Goal: Contribute content: Contribute content

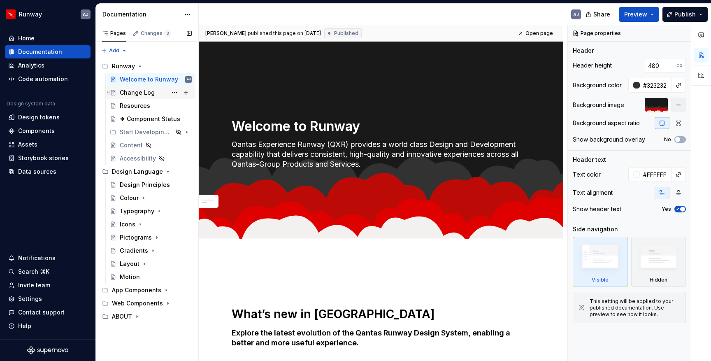
click at [138, 90] on div "Change Log" at bounding box center [137, 92] width 35 height 8
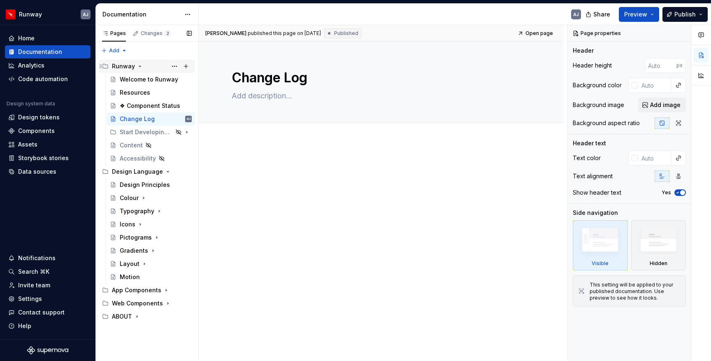
click at [139, 63] on icon "Page tree" at bounding box center [140, 66] width 7 height 7
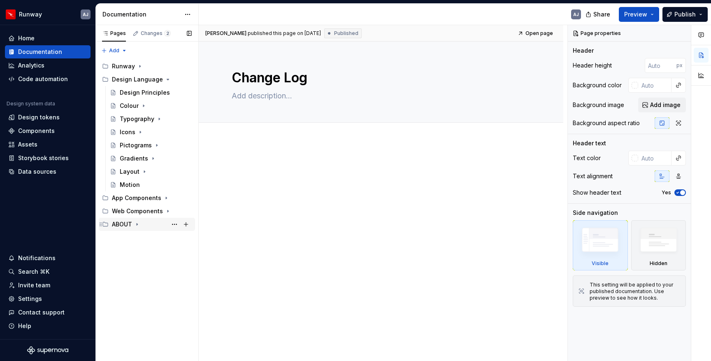
click at [121, 223] on div "ABOUT" at bounding box center [122, 224] width 20 height 8
click at [122, 222] on div "ABOUT" at bounding box center [122, 224] width 20 height 8
click at [175, 224] on button "Page tree" at bounding box center [175, 224] width 12 height 12
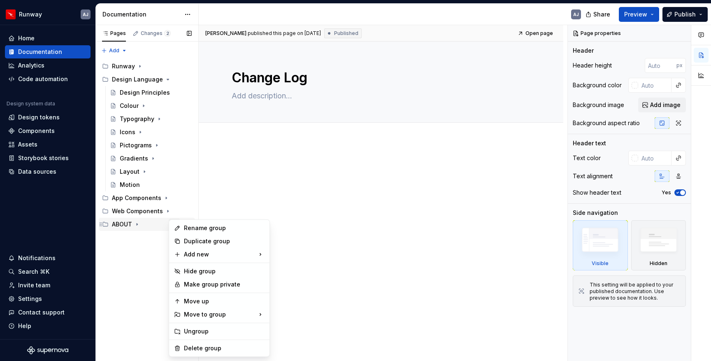
type textarea "*"
click at [197, 230] on div "Rename group" at bounding box center [224, 228] width 81 height 8
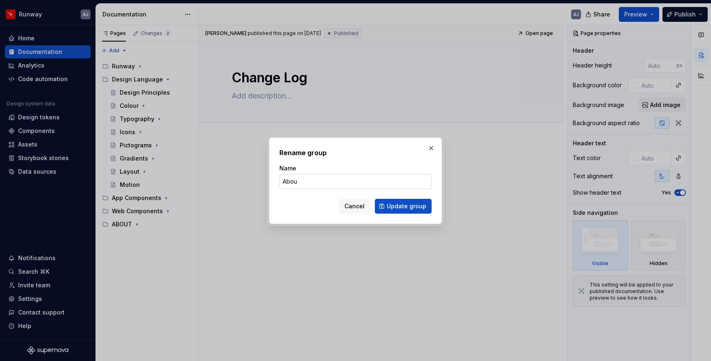
type input "About"
click at [404, 206] on span "Update group" at bounding box center [406, 206] width 39 height 8
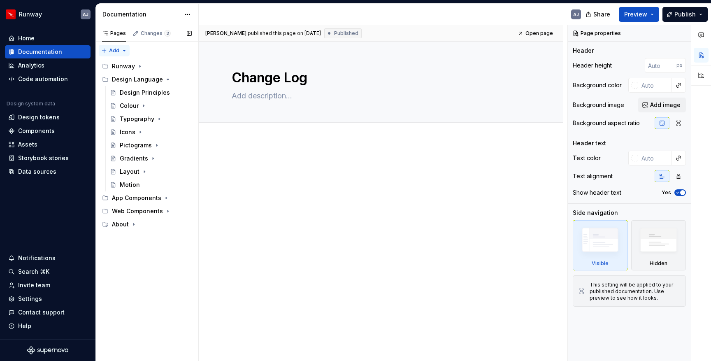
type textarea "*"
click at [108, 51] on div "Pages Changes 2 Add Accessibility guide for tree Page tree. Navigate the tree w…" at bounding box center [146, 193] width 103 height 336
click at [126, 79] on div "New group" at bounding box center [140, 80] width 53 height 8
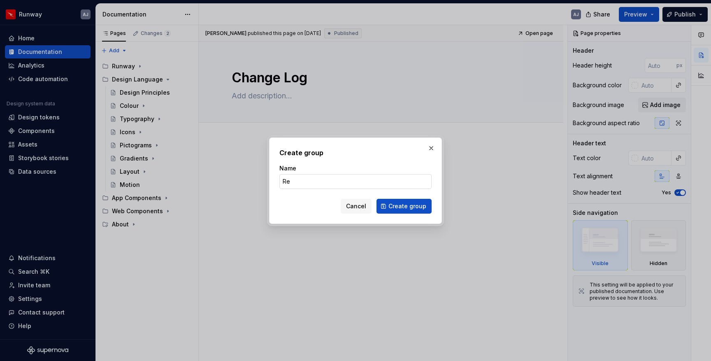
type input "R"
type input "Status"
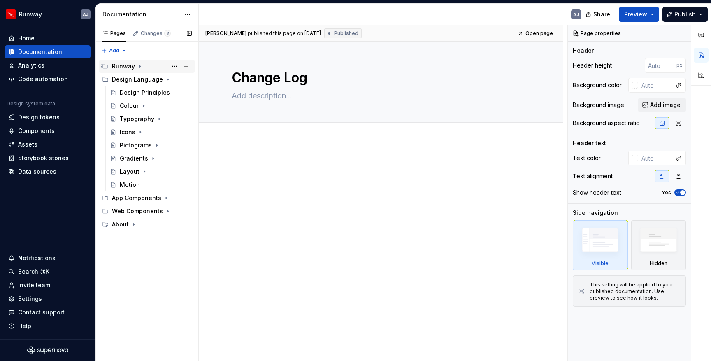
click at [137, 66] on icon "Page tree" at bounding box center [140, 66] width 7 height 7
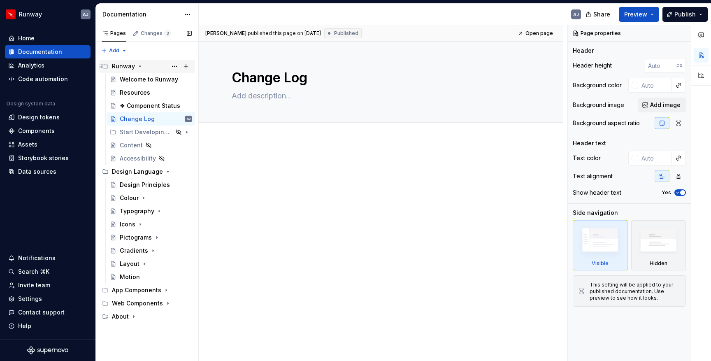
click at [139, 64] on icon "Page tree" at bounding box center [140, 66] width 7 height 7
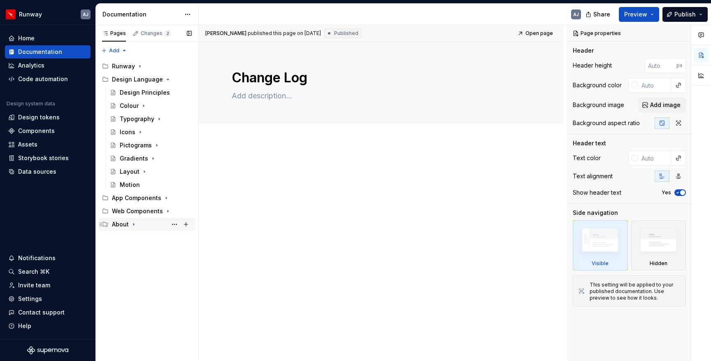
click at [130, 225] on icon "Page tree" at bounding box center [133, 224] width 7 height 7
click at [163, 211] on icon "Page tree" at bounding box center [163, 211] width 1 height 2
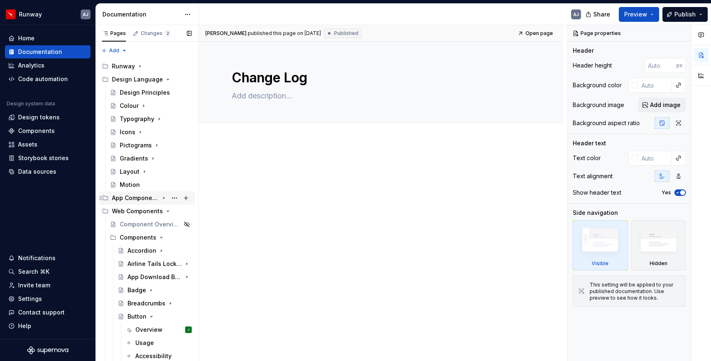
click at [161, 198] on icon "Page tree" at bounding box center [163, 198] width 7 height 7
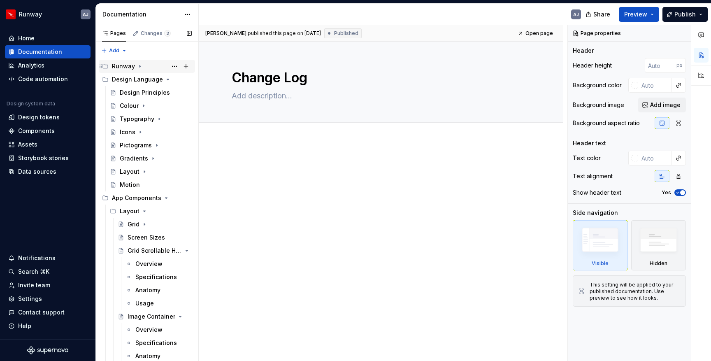
click at [137, 67] on icon "Page tree" at bounding box center [140, 66] width 7 height 7
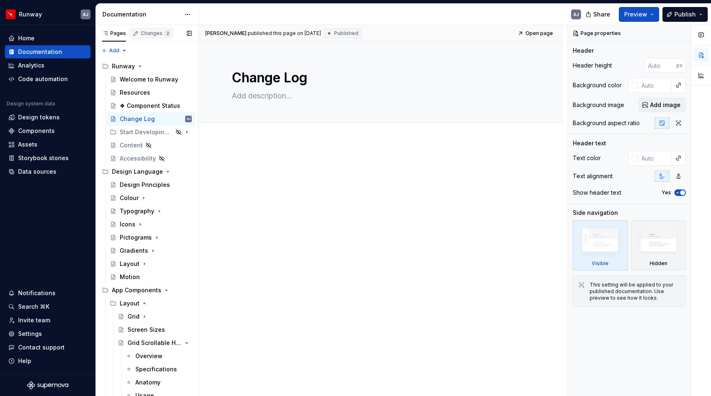
click at [155, 31] on div "Changes 2" at bounding box center [156, 33] width 30 height 7
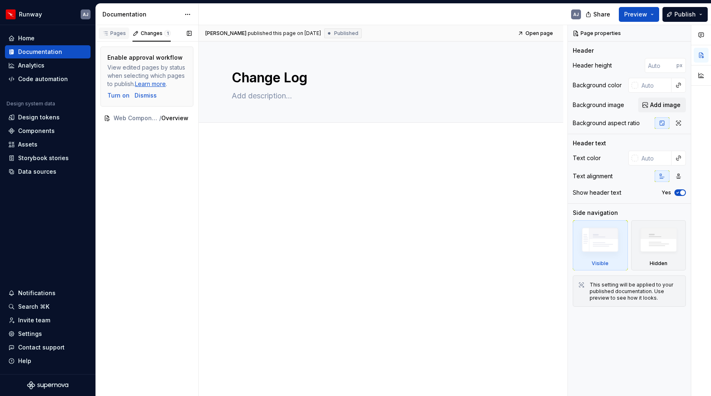
click at [115, 32] on div "Pages" at bounding box center [114, 33] width 24 height 7
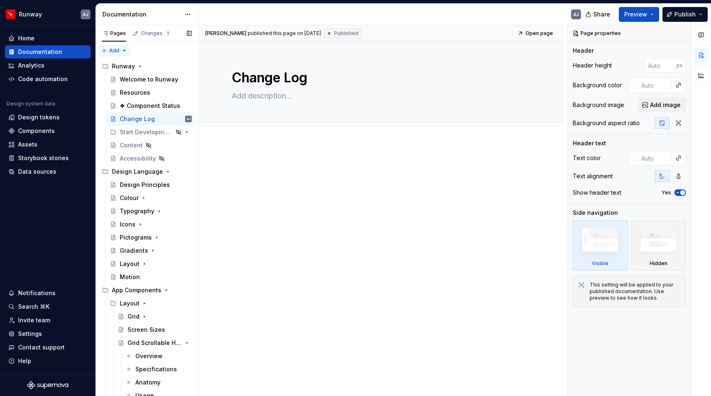
click at [111, 49] on div "Pages Changes 1 Add Accessibility guide for tree Page tree. Navigate the tree w…" at bounding box center [146, 212] width 103 height 374
click at [127, 81] on div "New group" at bounding box center [140, 80] width 53 height 8
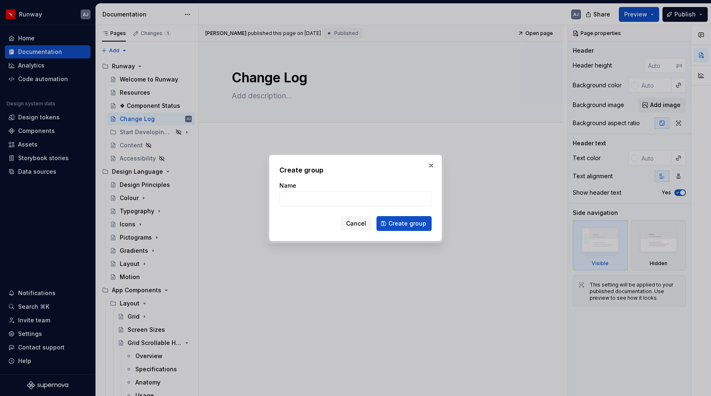
type textarea "*"
type input "Status"
click at [412, 225] on span "Create group" at bounding box center [407, 223] width 38 height 8
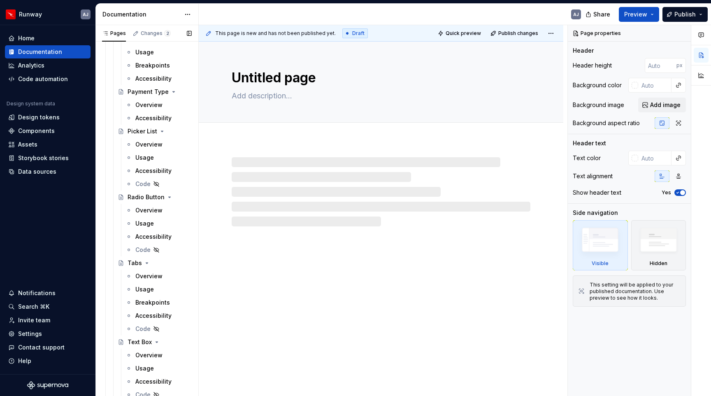
scroll to position [6295, 0]
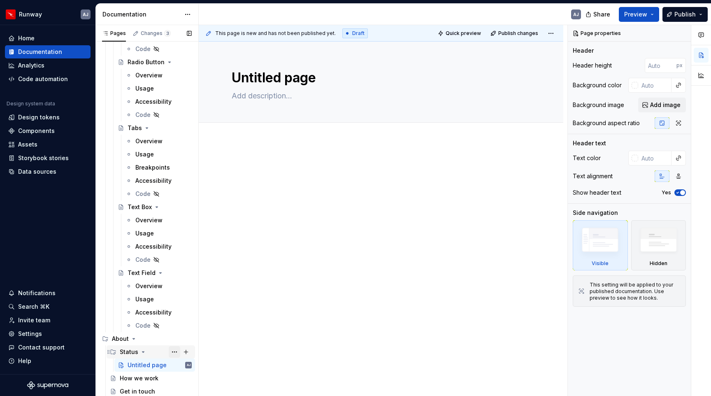
click at [174, 347] on button "Page tree" at bounding box center [175, 352] width 12 height 12
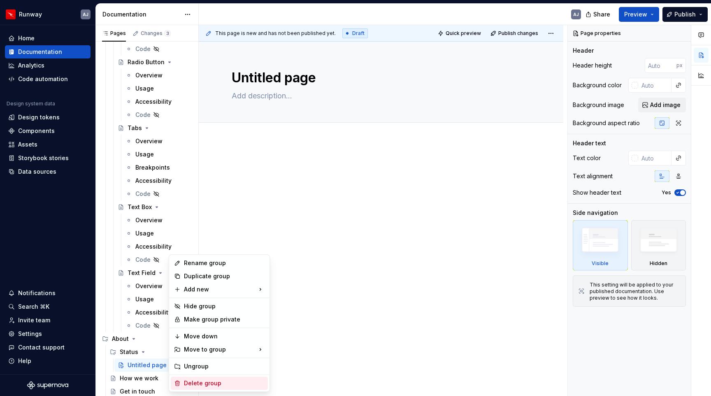
click at [207, 360] on div "Delete group" at bounding box center [224, 383] width 81 height 8
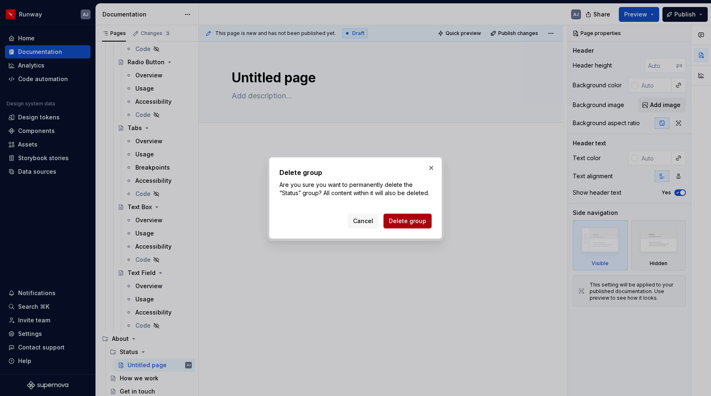
click at [411, 222] on span "Delete group" at bounding box center [407, 221] width 37 height 8
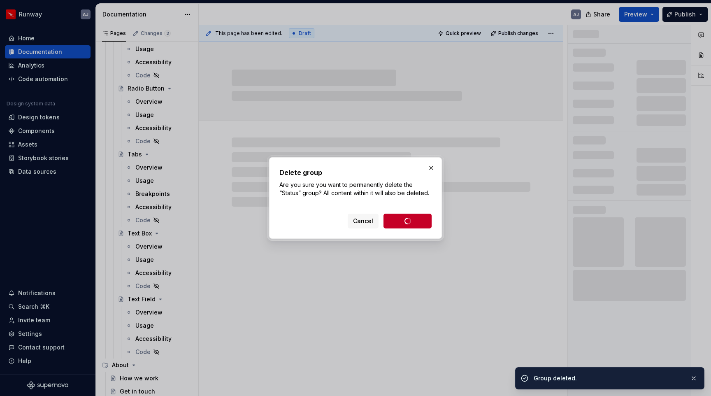
scroll to position [6268, 0]
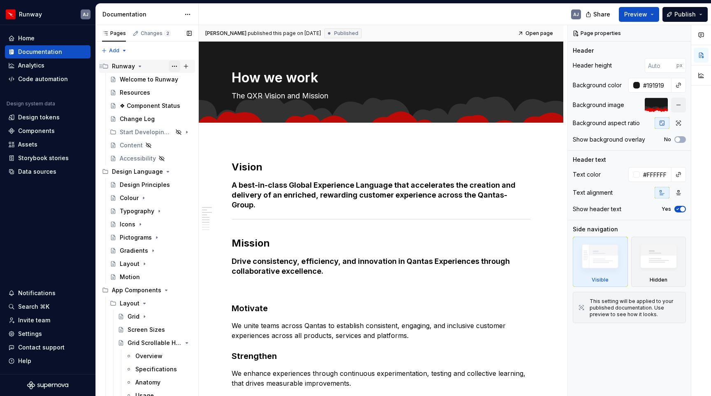
click at [174, 66] on button "Page tree" at bounding box center [175, 66] width 12 height 12
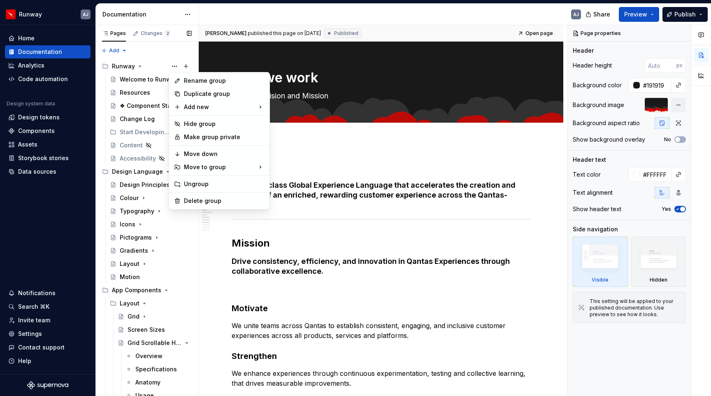
click at [185, 63] on div "Pages Changes 2 Add Accessibility guide for tree Page tree. Navigate the tree w…" at bounding box center [146, 212] width 103 height 374
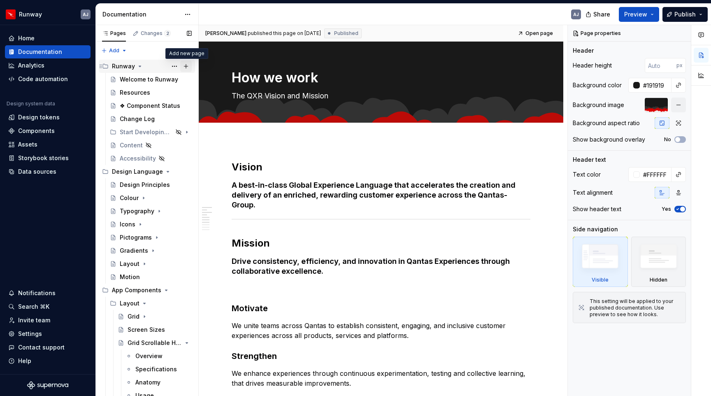
click at [185, 64] on button "Page tree" at bounding box center [186, 66] width 12 height 12
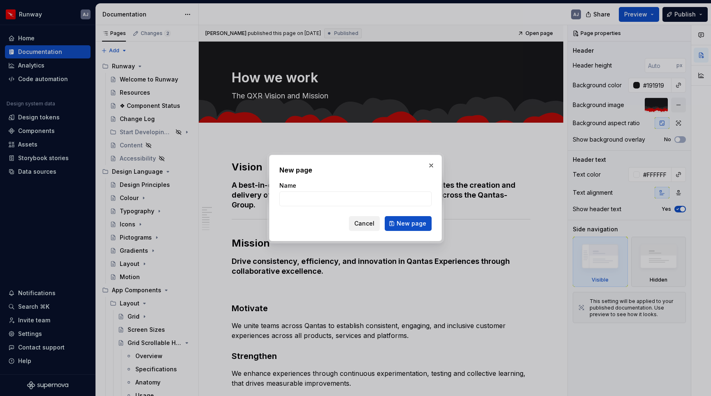
click at [368, 222] on span "Cancel" at bounding box center [364, 223] width 20 height 8
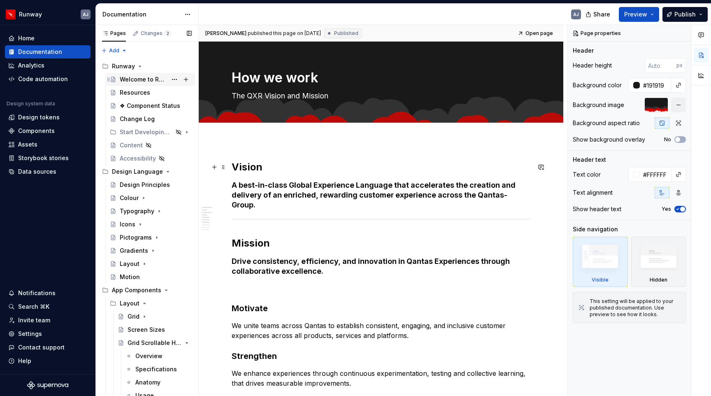
type textarea "*"
click at [122, 49] on div "Pages Changes 2 Add Accessibility guide for tree Page tree. Navigate the tree w…" at bounding box center [146, 212] width 103 height 374
click at [131, 77] on div "New group" at bounding box center [140, 80] width 53 height 8
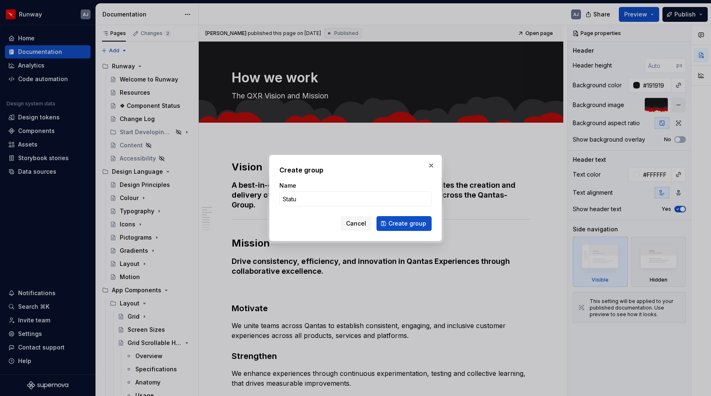
type input "Status"
click at [412, 224] on span "Create group" at bounding box center [407, 223] width 38 height 8
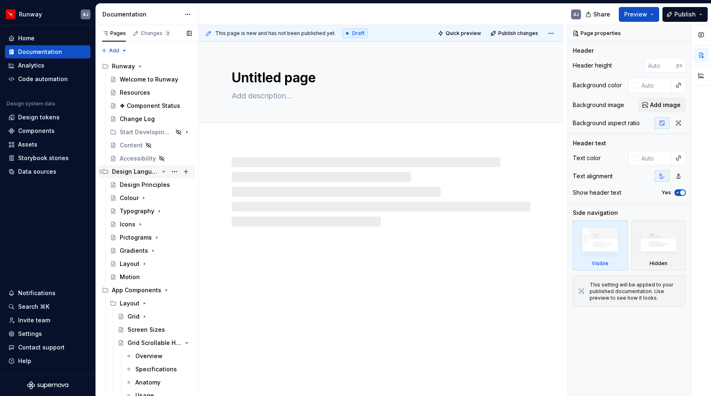
click at [167, 173] on icon "Page tree" at bounding box center [163, 171] width 7 height 7
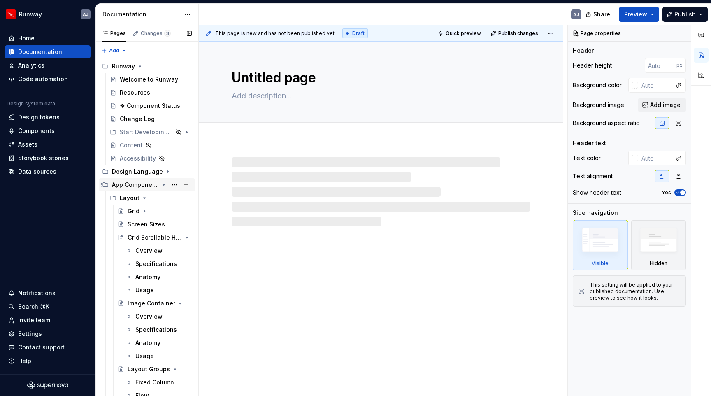
click at [166, 185] on icon "Page tree" at bounding box center [163, 184] width 7 height 7
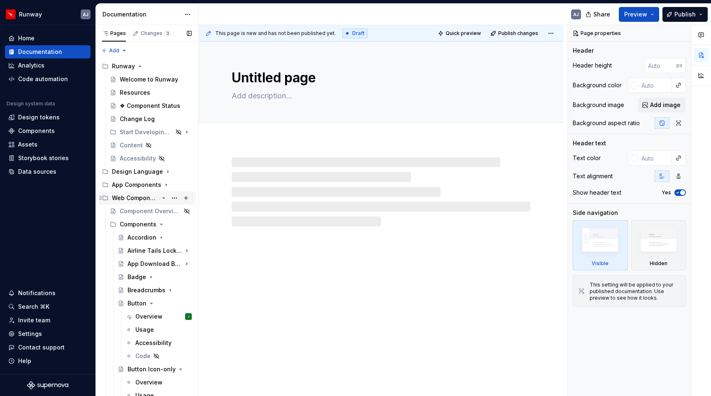
click at [164, 195] on icon "Page tree" at bounding box center [163, 198] width 7 height 7
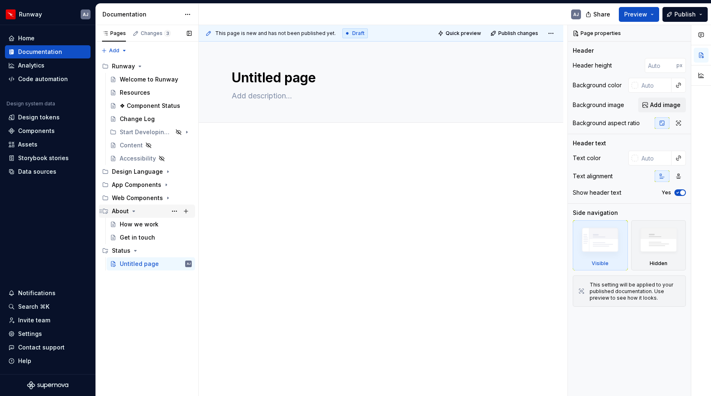
click at [133, 211] on icon "Page tree" at bounding box center [134, 211] width 2 height 1
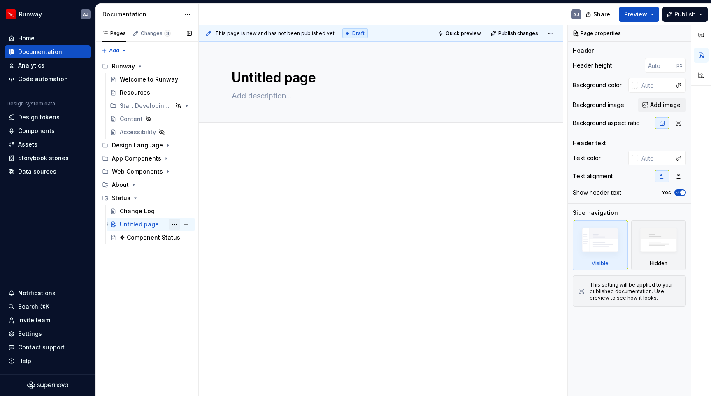
click at [175, 222] on button "Page tree" at bounding box center [175, 224] width 12 height 12
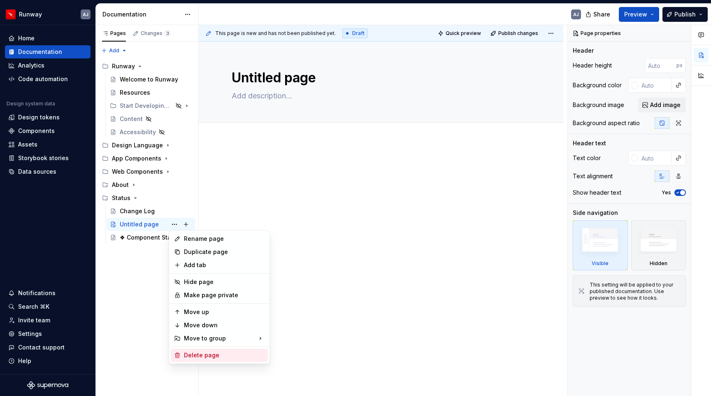
click at [204, 351] on div "Delete page" at bounding box center [224, 355] width 81 height 8
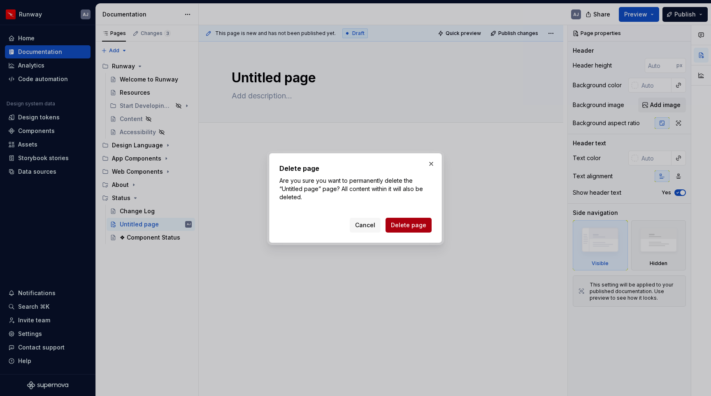
click at [408, 224] on span "Delete page" at bounding box center [408, 225] width 35 height 8
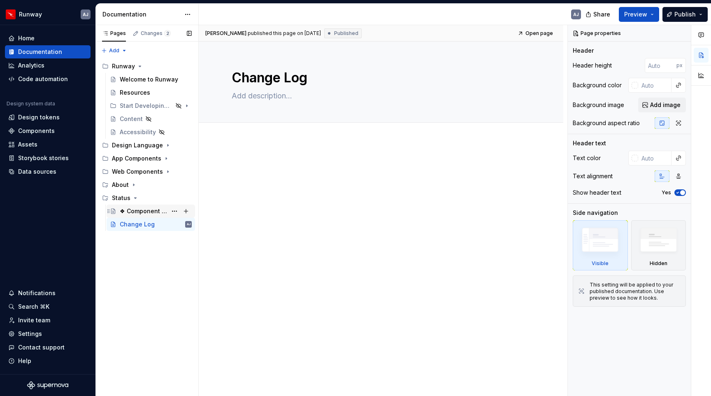
click at [139, 213] on div "❖ Component Status" at bounding box center [143, 211] width 47 height 8
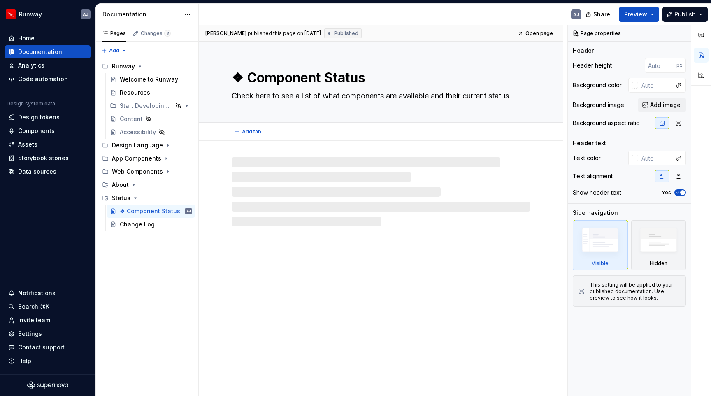
click at [246, 76] on textarea "❖ Component Status" at bounding box center [379, 78] width 299 height 20
click at [247, 76] on textarea "❖ Component Status" at bounding box center [379, 78] width 299 height 20
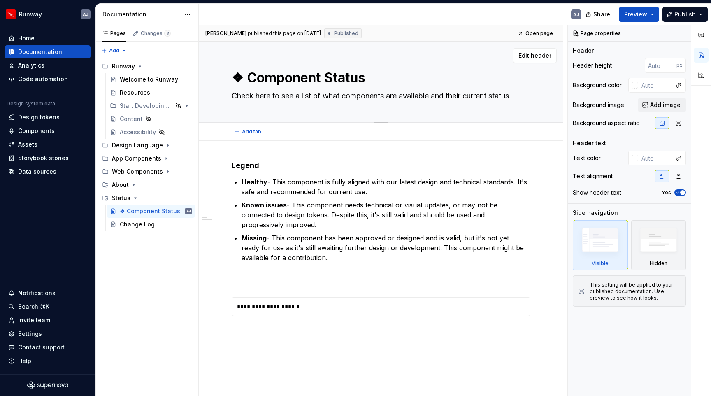
click at [267, 82] on textarea "❖ Component Status" at bounding box center [379, 78] width 299 height 20
click at [247, 79] on textarea "❖ Component Status" at bounding box center [379, 78] width 299 height 20
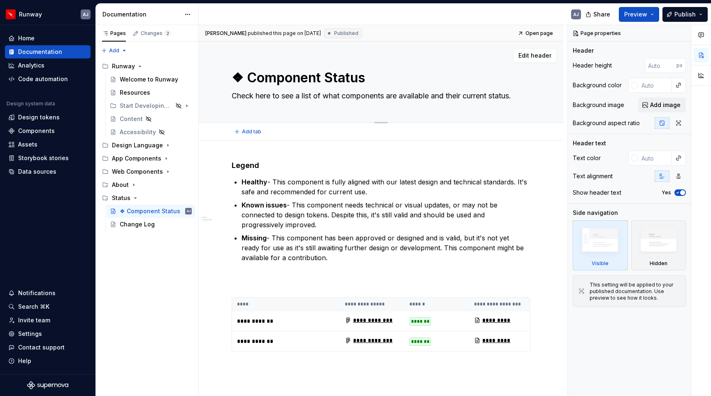
type textarea "*"
type textarea "❖Component Status"
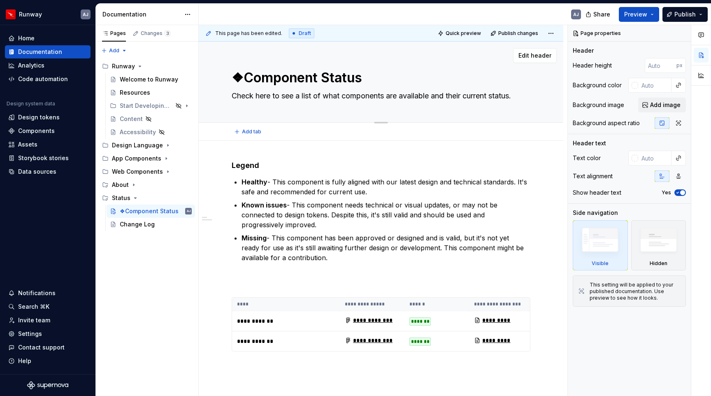
type textarea "*"
type textarea "Component Status"
type textarea "*"
type textarea "Component Status"
click at [141, 225] on div "Change Log" at bounding box center [137, 224] width 35 height 8
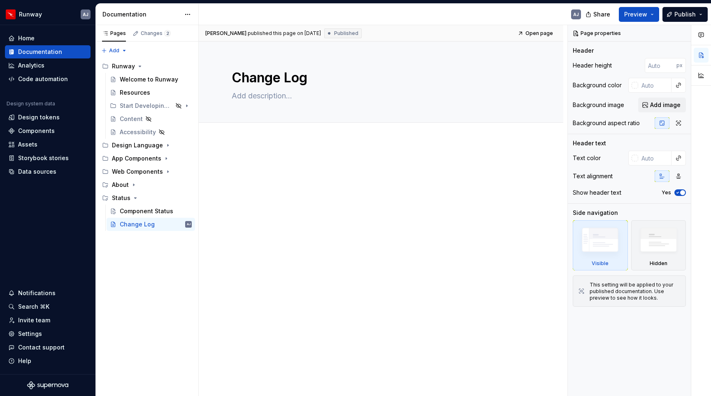
click at [256, 191] on div at bounding box center [381, 175] width 299 height 31
type textarea "*"
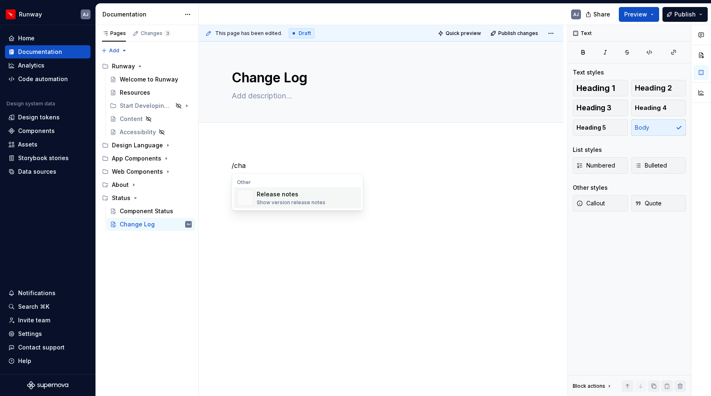
click at [266, 195] on div "Release notes" at bounding box center [291, 194] width 69 height 8
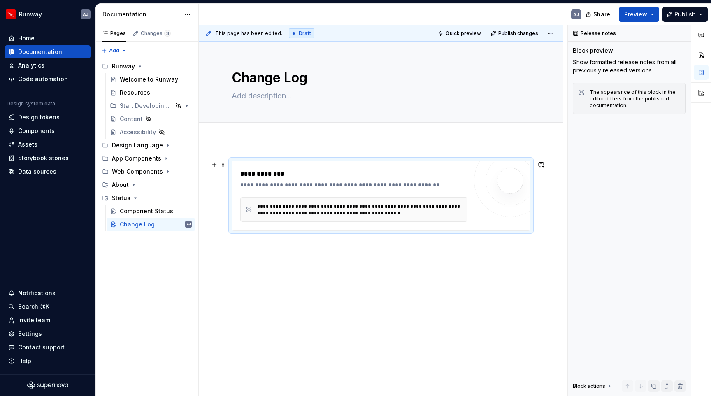
click at [342, 207] on div "**********" at bounding box center [361, 209] width 209 height 13
click at [337, 188] on div "**********" at bounding box center [355, 185] width 231 height 8
click at [342, 185] on div "**********" at bounding box center [355, 185] width 231 height 8
click at [614, 100] on div "The appearance of this block in the editor differs from the published documenta…" at bounding box center [634, 99] width 91 height 20
click at [599, 32] on div "Release notes" at bounding box center [594, 34] width 49 height 12
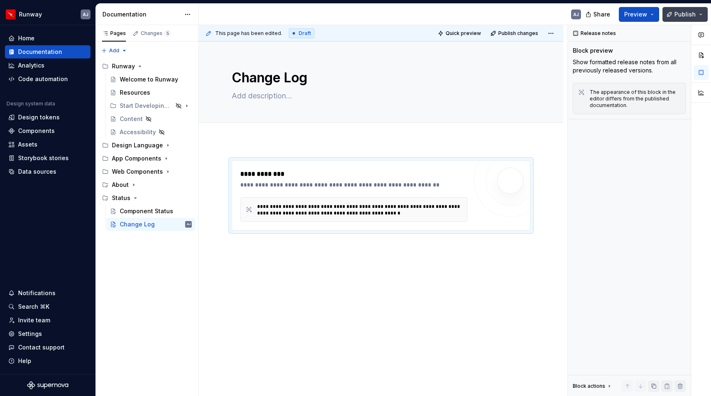
click at [682, 16] on span "Publish" at bounding box center [684, 14] width 21 height 8
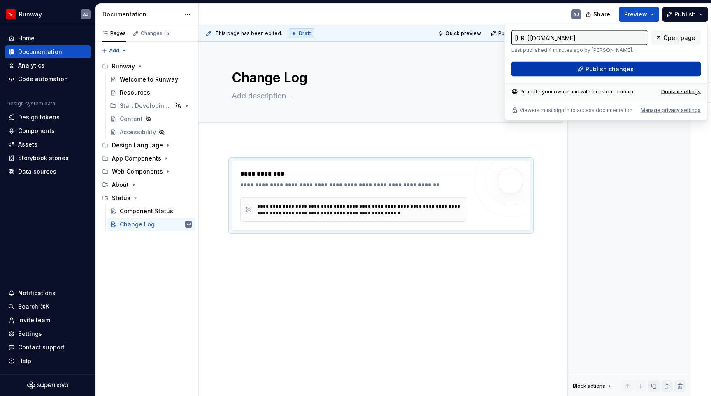
click at [628, 69] on span "Publish changes" at bounding box center [609, 69] width 48 height 8
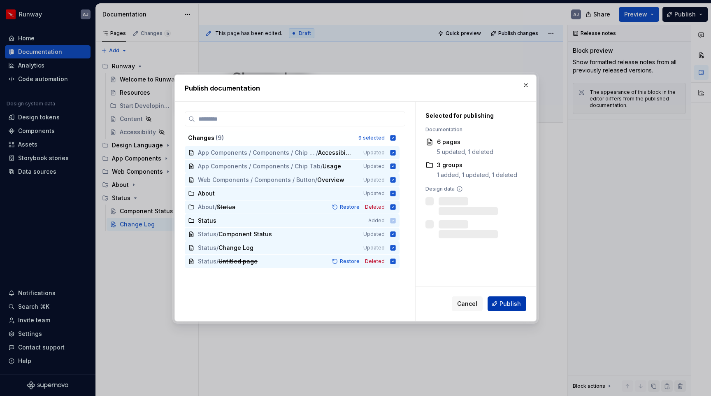
click at [504, 301] on span "Publish" at bounding box center [509, 303] width 21 height 8
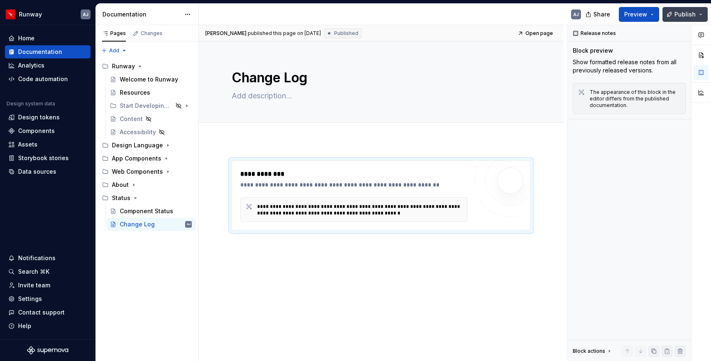
click at [699, 12] on button "Publish" at bounding box center [684, 14] width 45 height 15
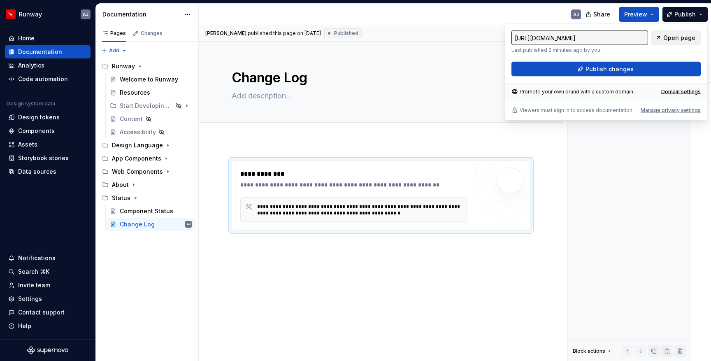
click at [681, 35] on span "Open page" at bounding box center [679, 38] width 32 height 8
click at [173, 222] on button "Page tree" at bounding box center [175, 224] width 12 height 12
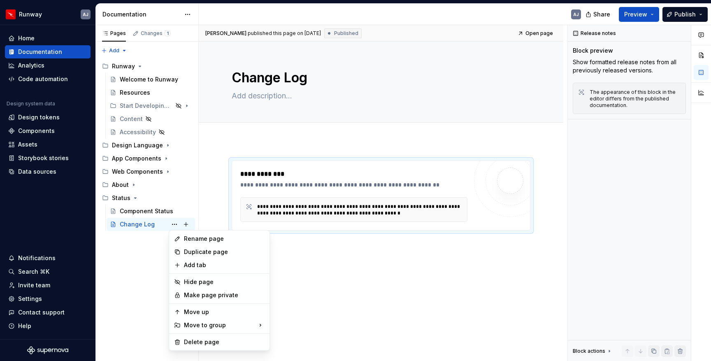
click at [267, 78] on html "Runway AJ Home Documentation Analytics Code automation Design system data Desig…" at bounding box center [355, 180] width 711 height 361
click at [267, 78] on textarea "Change Log" at bounding box center [379, 78] width 299 height 20
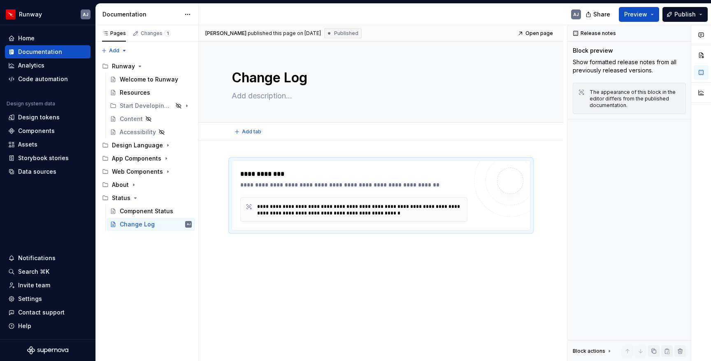
click at [267, 78] on textarea "Change Log" at bounding box center [379, 78] width 299 height 20
type textarea "*"
type textarea "R"
type textarea "*"
type textarea "Re"
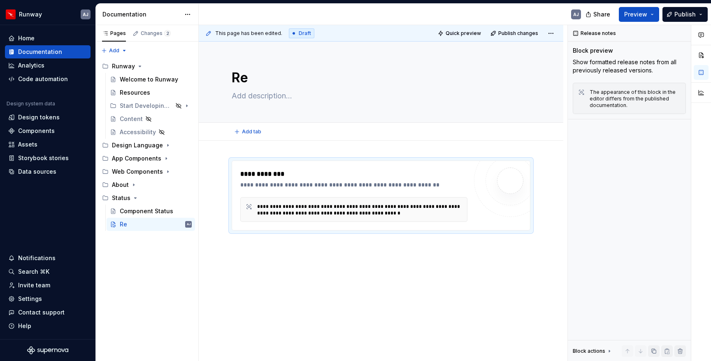
type textarea "*"
type textarea "Rel"
type textarea "*"
type textarea "Rele"
type textarea "*"
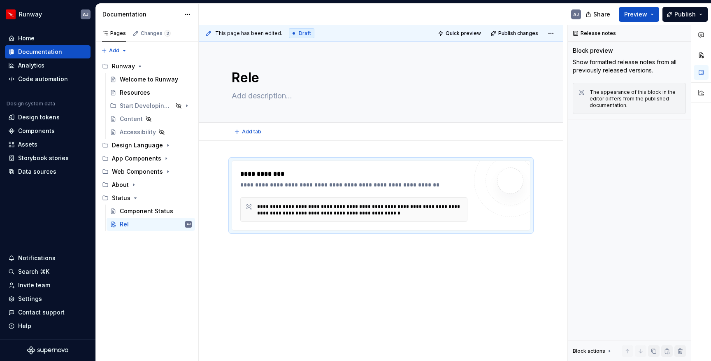
type textarea "Relea"
type textarea "*"
type textarea "Releas"
type textarea "*"
type textarea "Release"
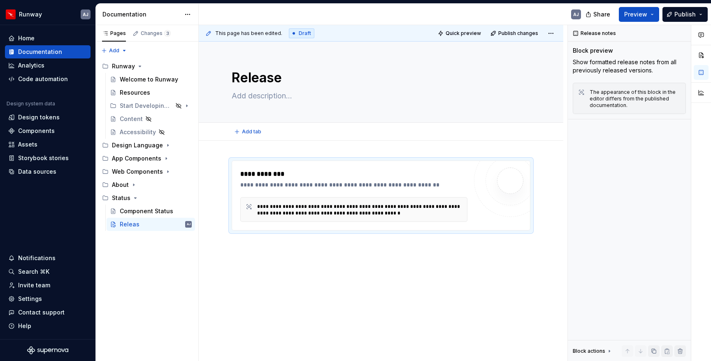
type textarea "*"
type textarea "Release"
type textarea "*"
type textarea "Release N"
type textarea "*"
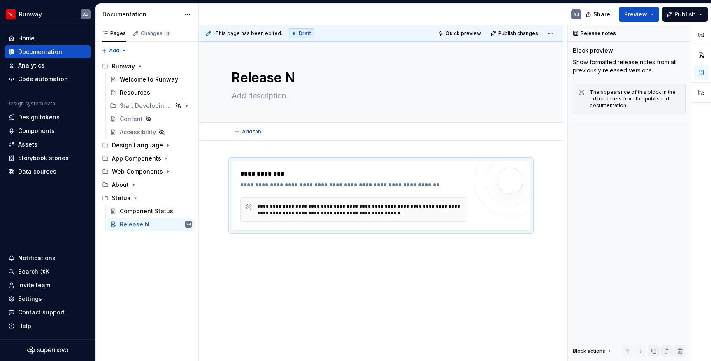
type textarea "Release No"
type textarea "*"
type textarea "Release Not"
type textarea "*"
type textarea "Release Note"
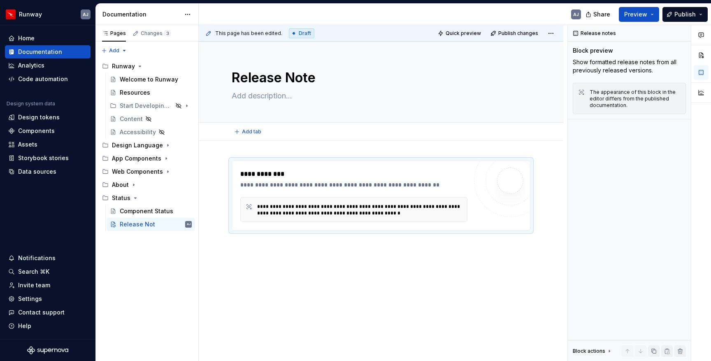
type textarea "*"
type textarea "Release Notes"
type textarea "*"
type textarea "Release Notes"
click at [352, 283] on div "**********" at bounding box center [381, 245] width 364 height 208
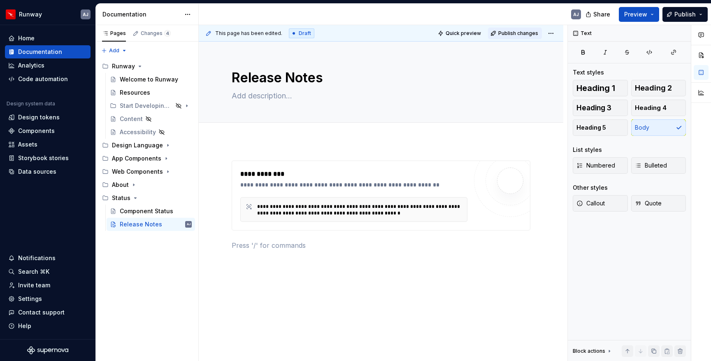
click at [519, 31] on span "Publish changes" at bounding box center [518, 33] width 40 height 7
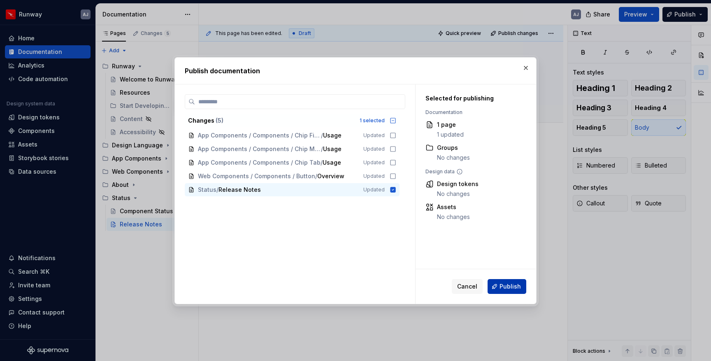
click at [511, 283] on span "Publish" at bounding box center [509, 286] width 21 height 8
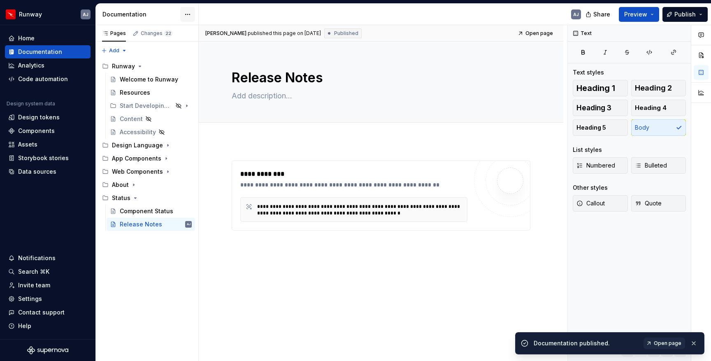
click at [191, 13] on html "Runway AJ Home Documentation Analytics Code automation Design system data Desig…" at bounding box center [355, 180] width 711 height 361
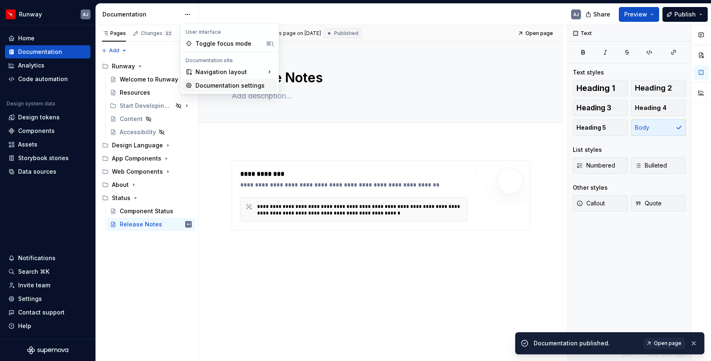
click at [219, 87] on div "Documentation settings" at bounding box center [234, 85] width 78 height 8
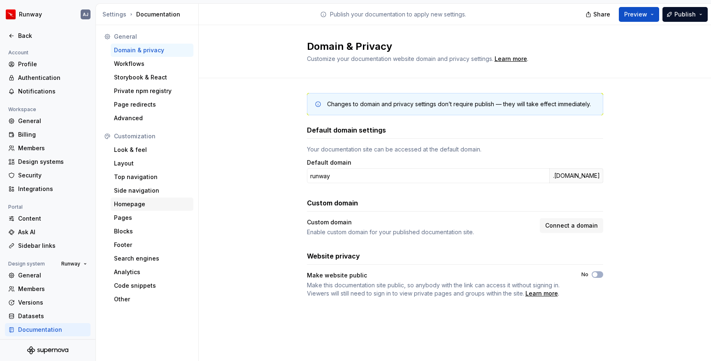
click at [129, 204] on div "Homepage" at bounding box center [152, 204] width 76 height 8
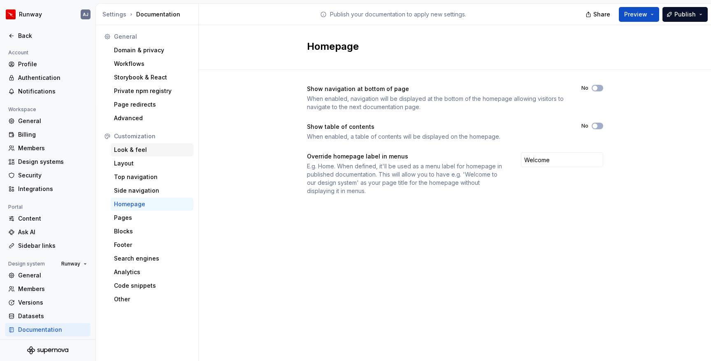
click at [131, 151] on div "Look & feel" at bounding box center [152, 150] width 76 height 8
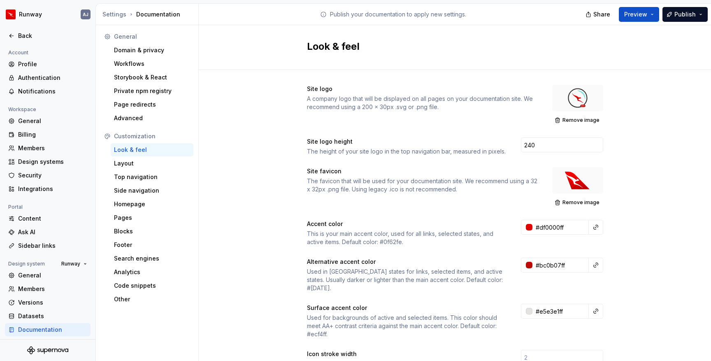
click at [497, 102] on div "A company logo that will be displayed on all pages on your documentation site. …" at bounding box center [422, 103] width 230 height 16
click at [582, 100] on div at bounding box center [577, 98] width 51 height 26
click at [575, 120] on span "Remove image" at bounding box center [580, 120] width 37 height 7
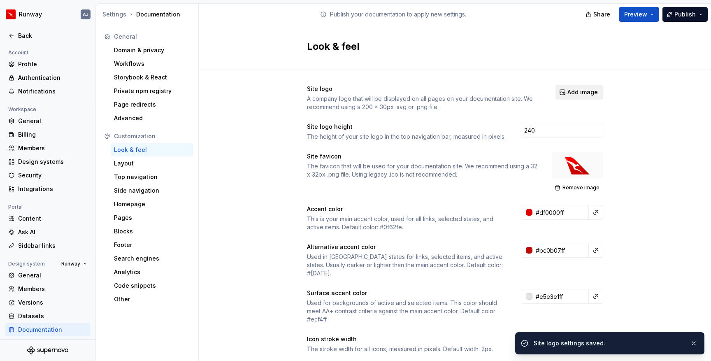
click at [582, 94] on span "Add image" at bounding box center [582, 92] width 30 height 8
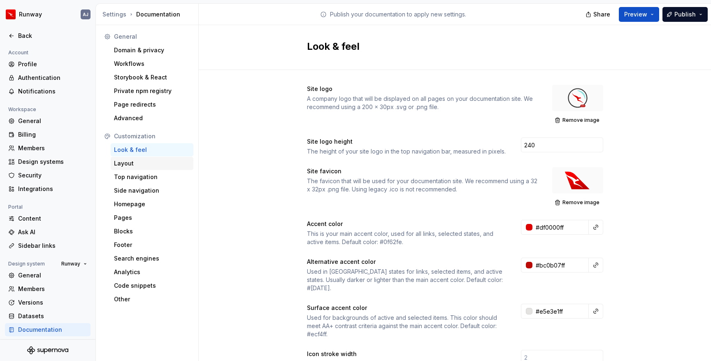
click at [134, 163] on div "Layout" at bounding box center [152, 163] width 76 height 8
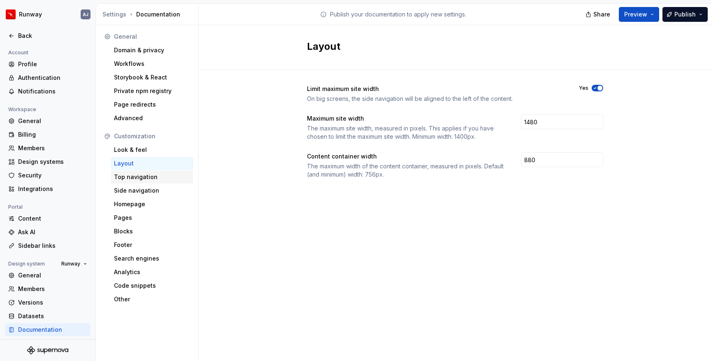
click at [139, 181] on div "Top navigation" at bounding box center [152, 176] width 83 height 13
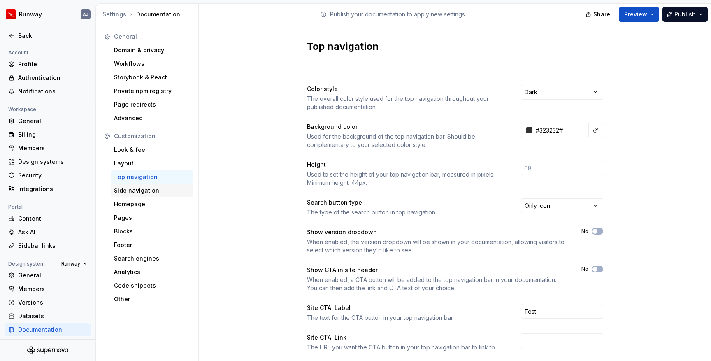
click at [138, 193] on div "Side navigation" at bounding box center [152, 190] width 76 height 8
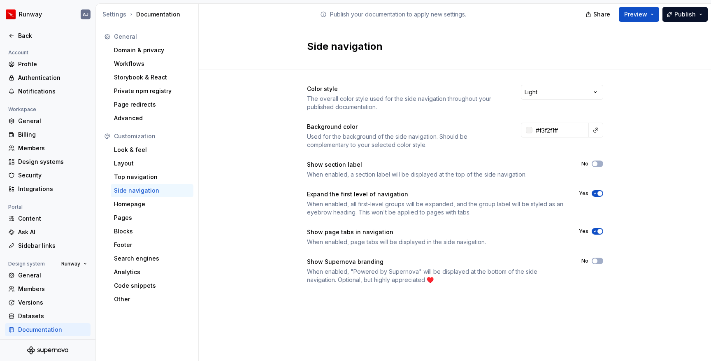
click at [138, 192] on div "Side navigation" at bounding box center [152, 190] width 76 height 8
click at [26, 36] on div "Back" at bounding box center [52, 36] width 69 height 8
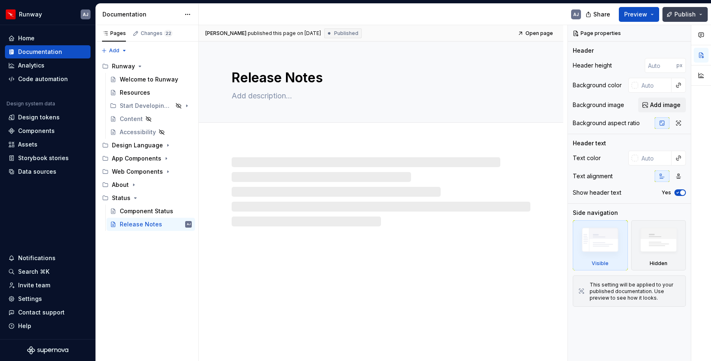
click at [688, 19] on button "Publish" at bounding box center [684, 14] width 45 height 15
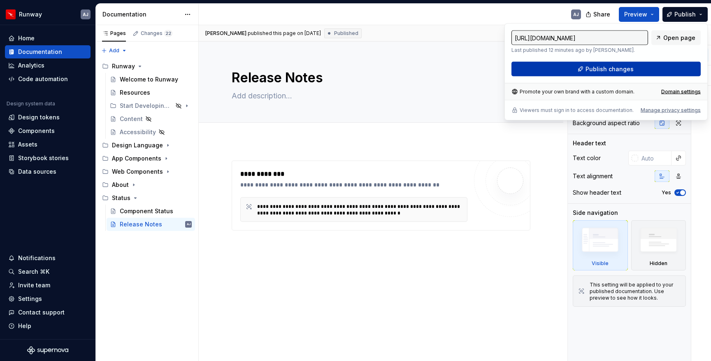
click at [614, 70] on span "Publish changes" at bounding box center [609, 69] width 48 height 8
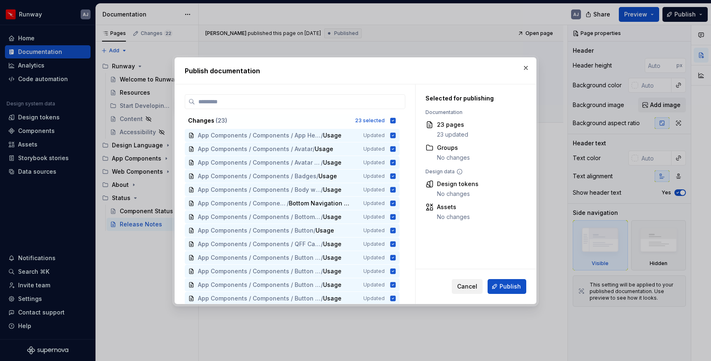
click at [468, 285] on span "Cancel" at bounding box center [467, 286] width 20 height 8
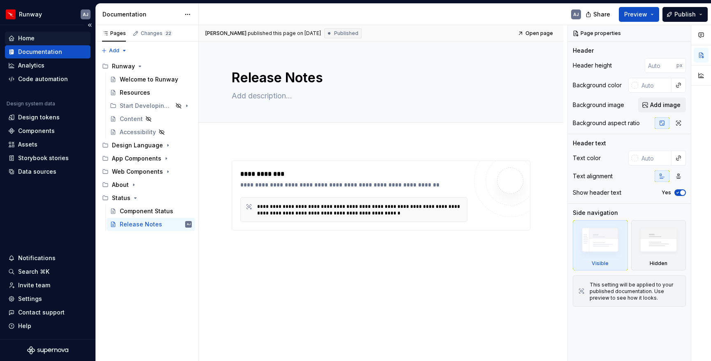
click at [34, 36] on div "Home" at bounding box center [26, 38] width 16 height 8
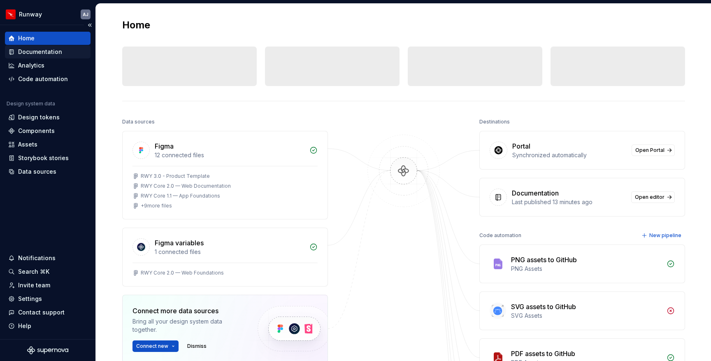
click at [46, 52] on div "Documentation" at bounding box center [40, 52] width 44 height 8
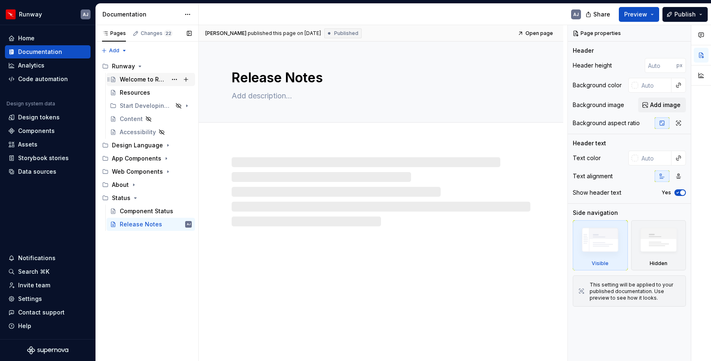
click at [141, 79] on div "Welcome to Runway" at bounding box center [143, 79] width 47 height 8
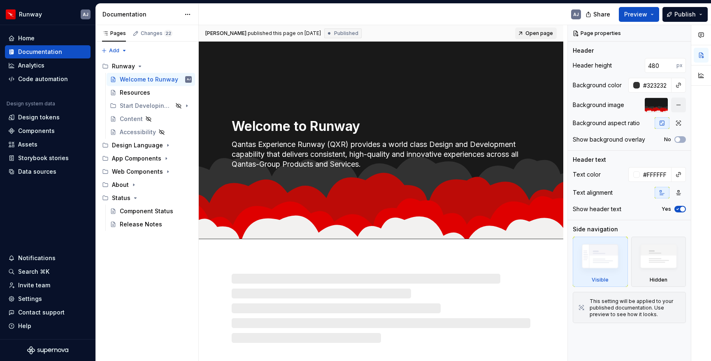
click at [534, 31] on span "Open page" at bounding box center [539, 33] width 28 height 7
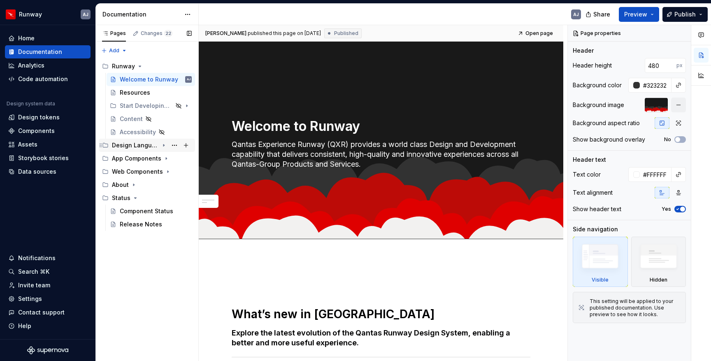
click at [162, 142] on icon "Page tree" at bounding box center [163, 145] width 7 height 7
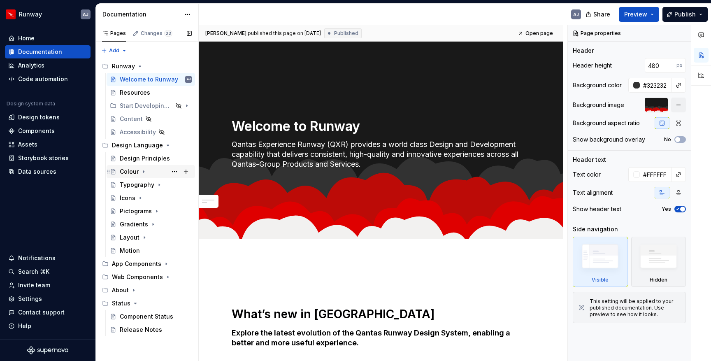
click at [133, 172] on div "Colour" at bounding box center [129, 171] width 19 height 8
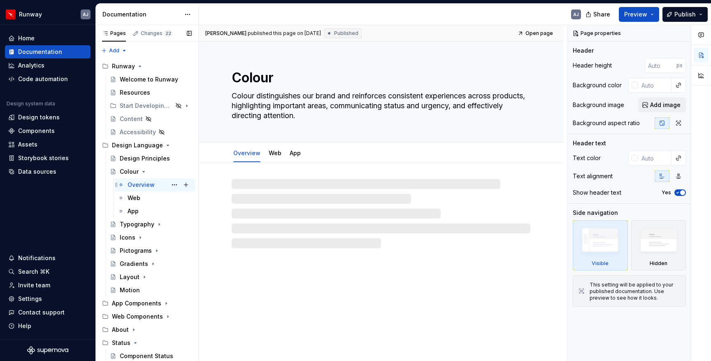
click at [140, 185] on div "Overview" at bounding box center [140, 185] width 27 height 8
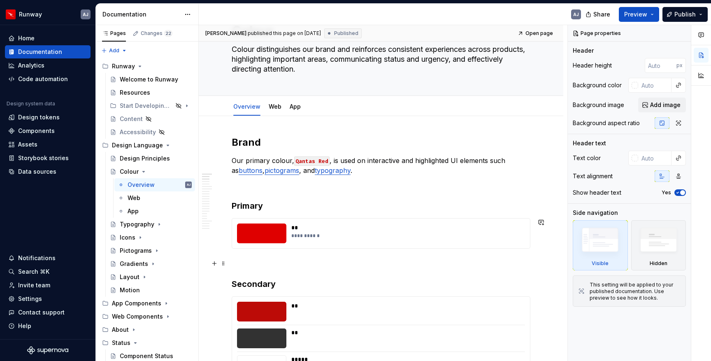
scroll to position [76, 0]
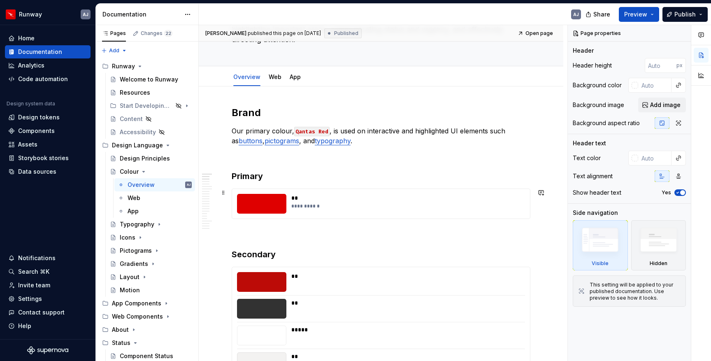
click at [412, 202] on div "**" at bounding box center [407, 198] width 233 height 8
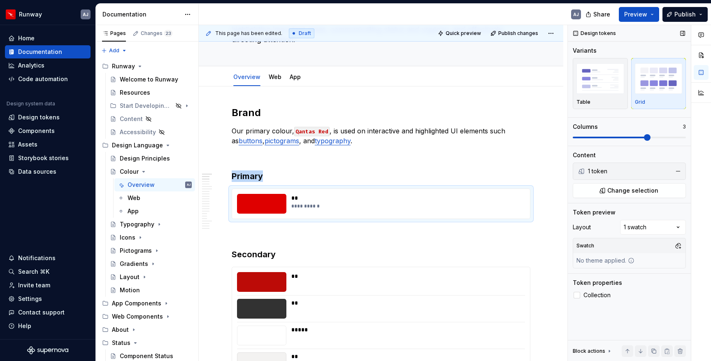
click at [644, 141] on span at bounding box center [647, 137] width 7 height 7
click at [393, 276] on div "**" at bounding box center [407, 276] width 233 height 8
click at [369, 213] on div "**********" at bounding box center [381, 204] width 298 height 30
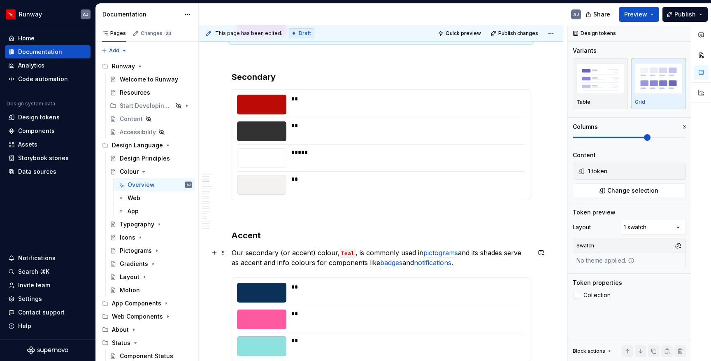
scroll to position [256, 0]
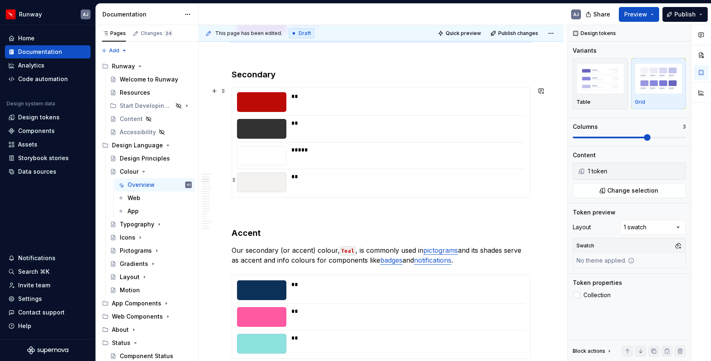
click at [304, 188] on div "**" at bounding box center [405, 182] width 229 height 20
click at [297, 180] on div "**" at bounding box center [407, 176] width 233 height 8
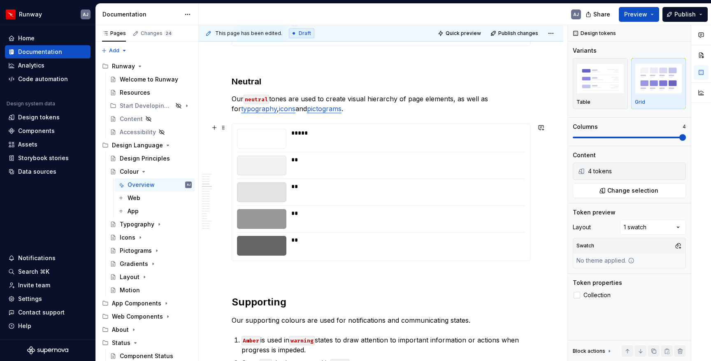
scroll to position [563, 0]
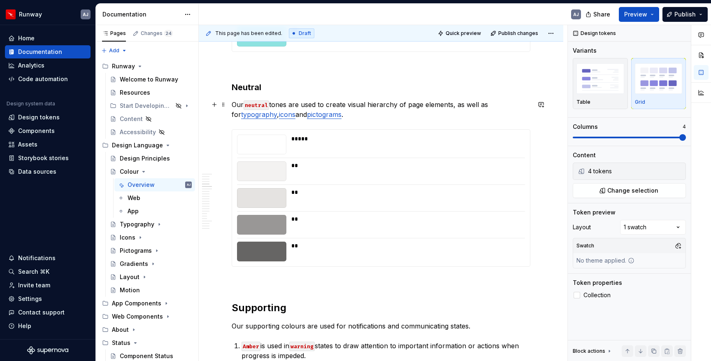
click at [363, 107] on p "Our neutral tones are used to create visual hierarchy of page elements, as well…" at bounding box center [381, 110] width 299 height 20
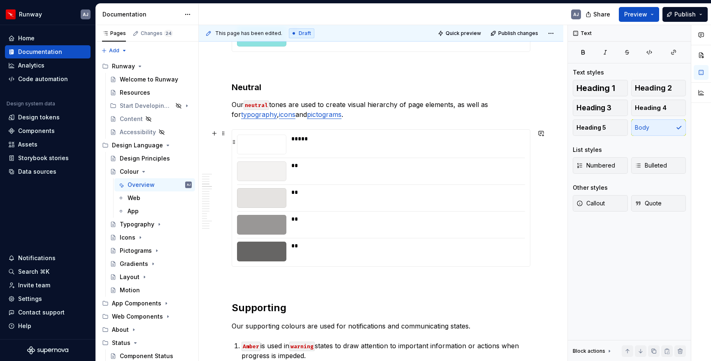
click at [336, 147] on div "*****" at bounding box center [405, 144] width 229 height 20
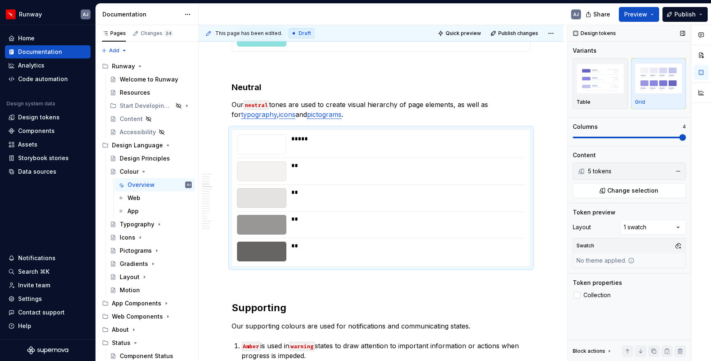
click at [605, 169] on div "5 tokens" at bounding box center [628, 171] width 81 height 8
click at [678, 171] on button "button" at bounding box center [678, 171] width 12 height 12
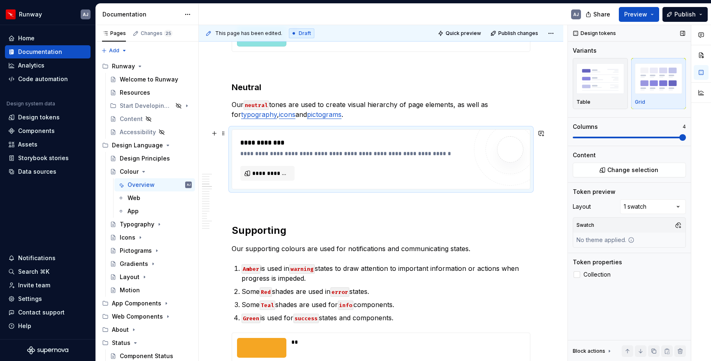
click at [382, 159] on div "**********" at bounding box center [353, 159] width 227 height 43
click at [273, 176] on span "**********" at bounding box center [270, 173] width 37 height 8
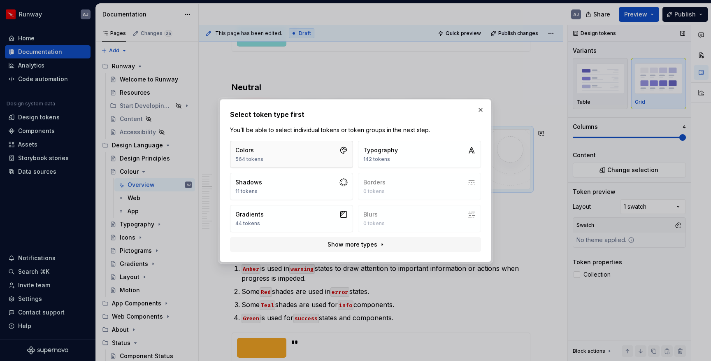
click at [296, 153] on button "Colors 564 tokens" at bounding box center [291, 154] width 123 height 27
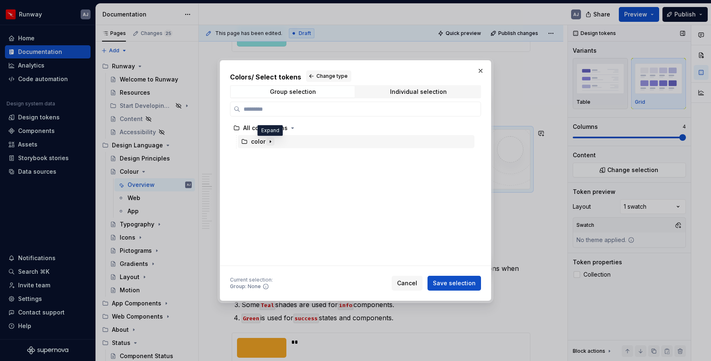
click at [267, 141] on icon "button" at bounding box center [270, 141] width 7 height 7
click at [278, 170] on icon "button" at bounding box center [278, 168] width 7 height 7
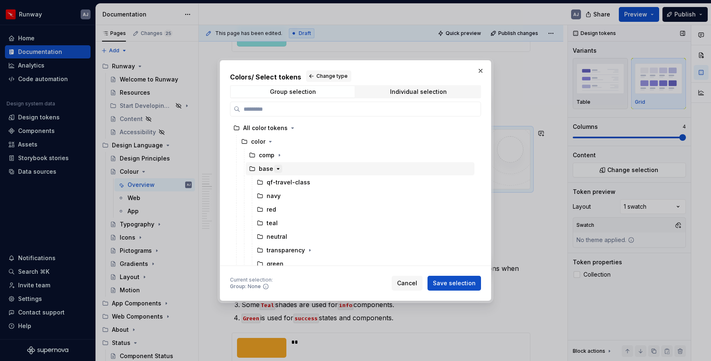
click at [278, 170] on icon "button" at bounding box center [278, 168] width 7 height 7
click at [278, 182] on icon "button" at bounding box center [277, 182] width 7 height 7
click at [274, 183] on icon "button" at bounding box center [277, 182] width 7 height 7
click at [275, 169] on icon "button" at bounding box center [278, 168] width 7 height 7
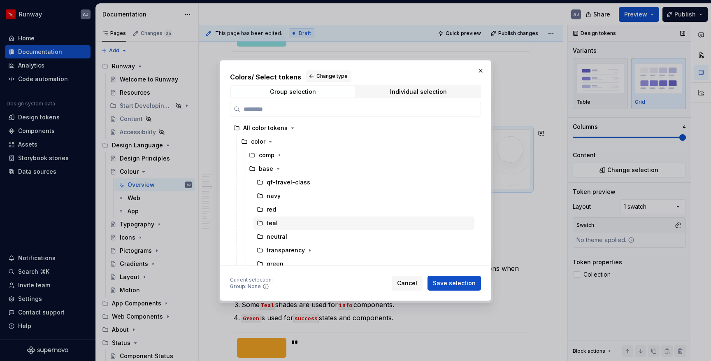
scroll to position [18, 0]
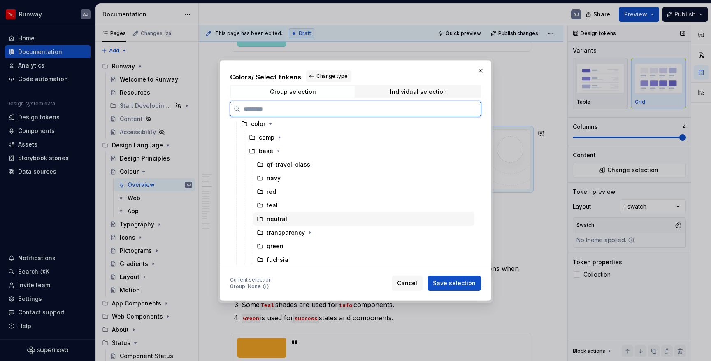
click at [273, 221] on div "neutral" at bounding box center [276, 219] width 21 height 8
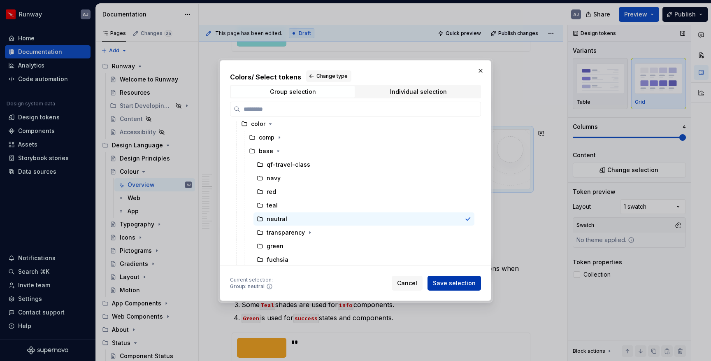
click at [459, 281] on span "Save selection" at bounding box center [454, 283] width 43 height 8
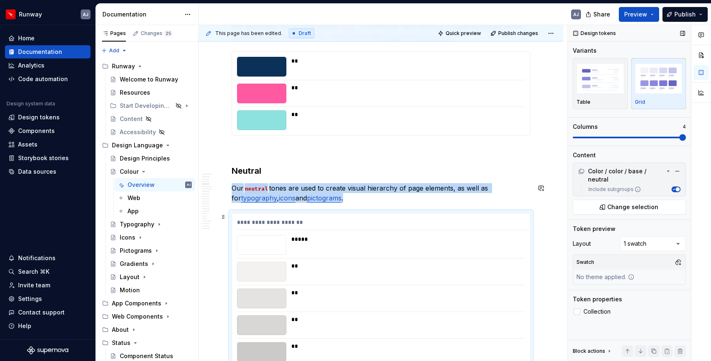
scroll to position [488, 0]
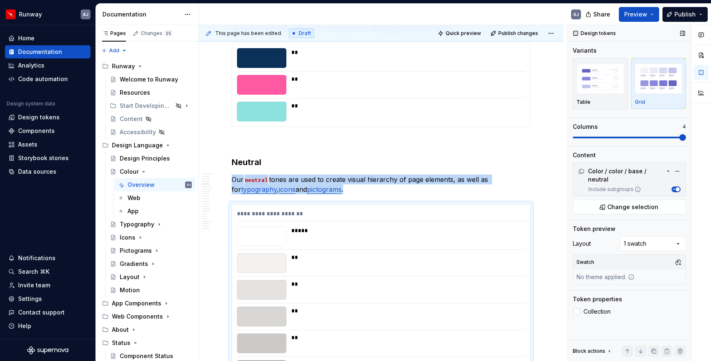
click at [675, 187] on button "Include subgroups" at bounding box center [675, 189] width 9 height 6
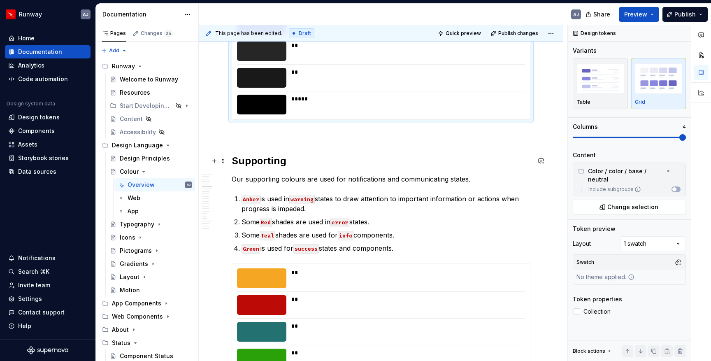
scroll to position [962, 0]
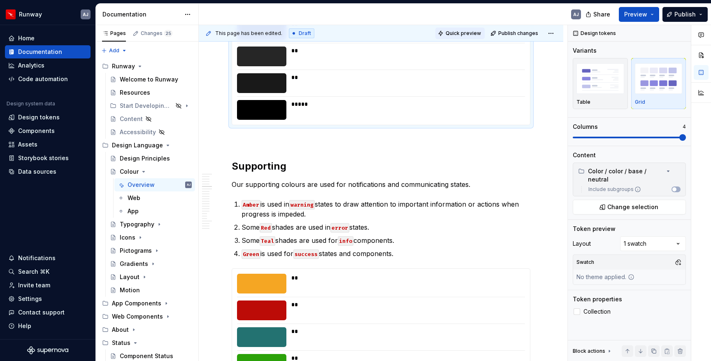
click at [466, 30] on span "Quick preview" at bounding box center [462, 33] width 35 height 7
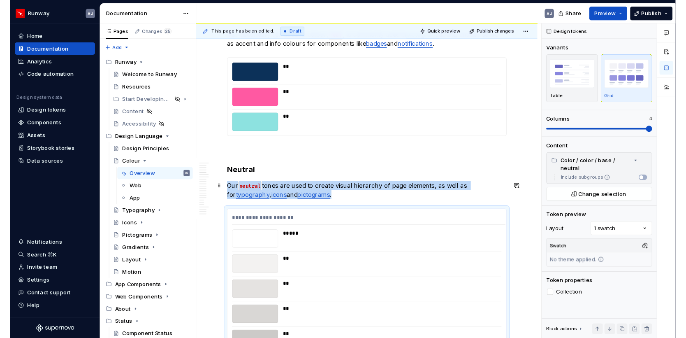
scroll to position [469, 0]
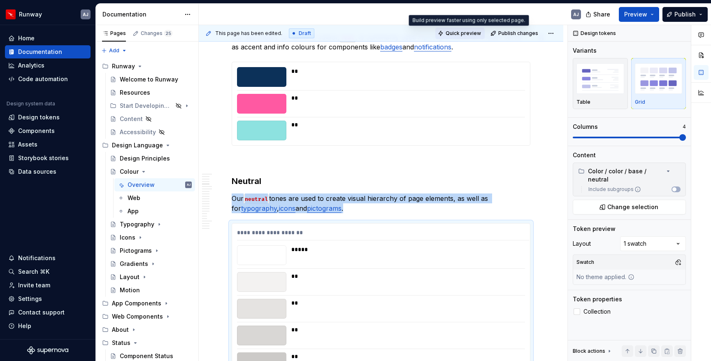
click at [464, 32] on span "Quick preview" at bounding box center [462, 33] width 35 height 7
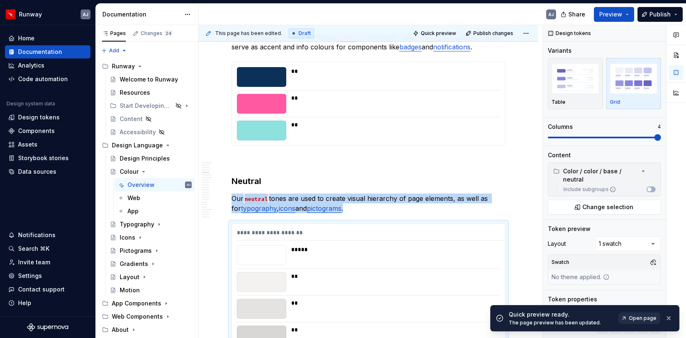
click at [641, 317] on span "Open page" at bounding box center [643, 318] width 28 height 7
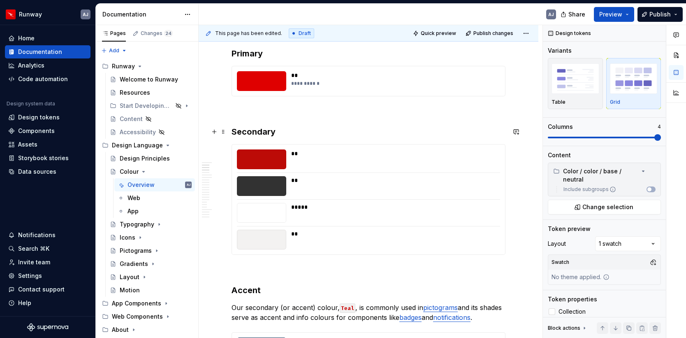
scroll to position [204, 0]
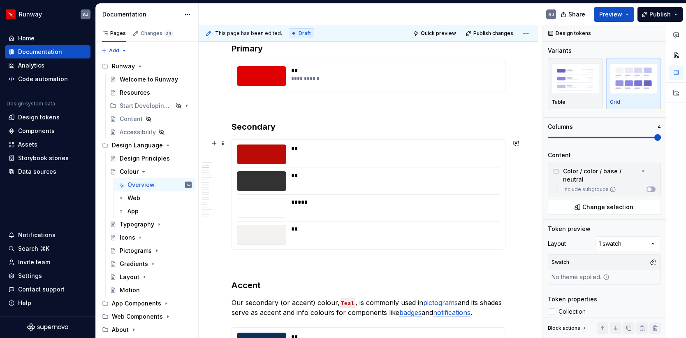
click at [236, 208] on div "** ** ***** **" at bounding box center [368, 194] width 273 height 110
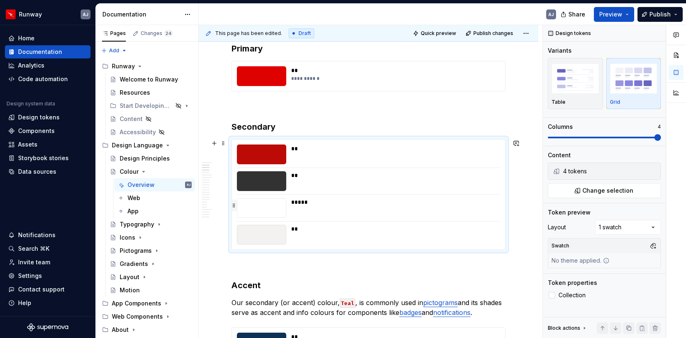
click at [233, 204] on button "button" at bounding box center [234, 205] width 6 height 12
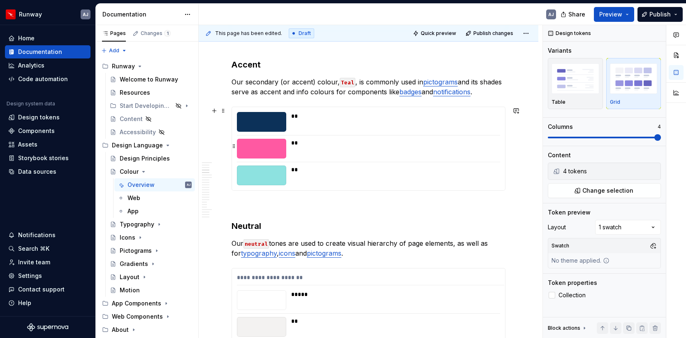
scroll to position [388, 0]
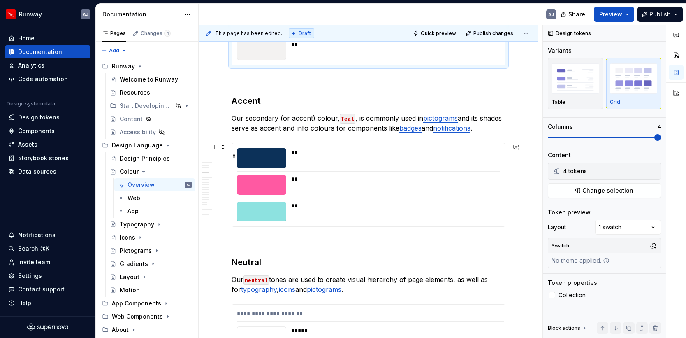
click at [273, 158] on div at bounding box center [261, 158] width 49 height 20
click at [271, 159] on div at bounding box center [261, 158] width 49 height 20
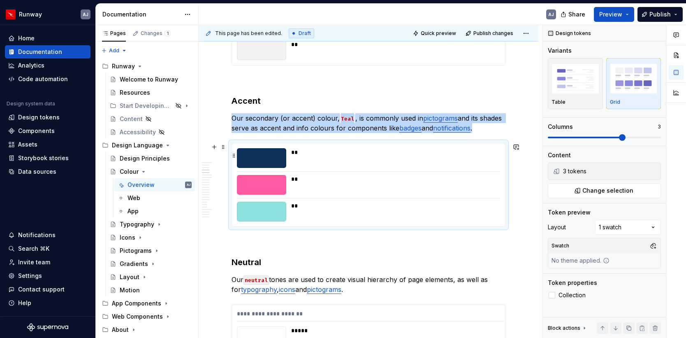
click at [271, 159] on div at bounding box center [261, 158] width 49 height 20
click at [589, 188] on span "Change selection" at bounding box center [607, 190] width 51 height 8
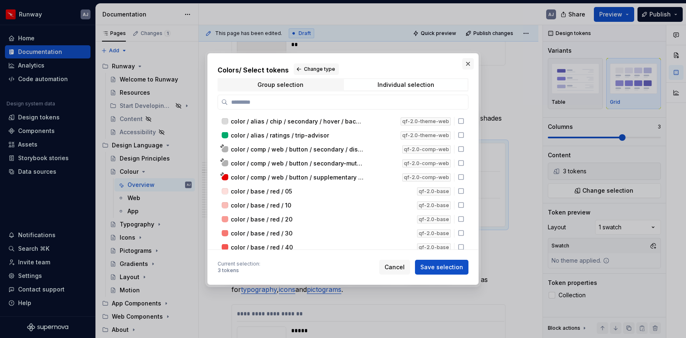
click at [468, 62] on button "button" at bounding box center [468, 64] width 12 height 12
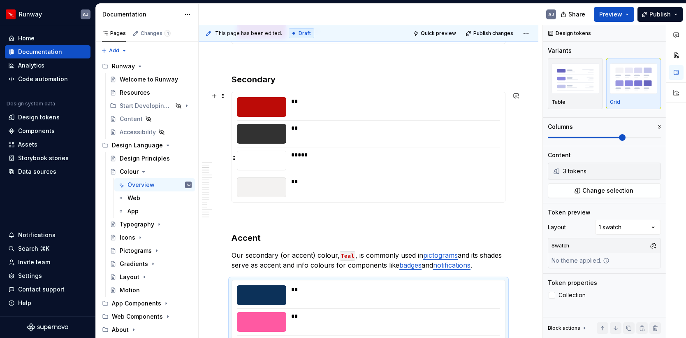
scroll to position [262, 0]
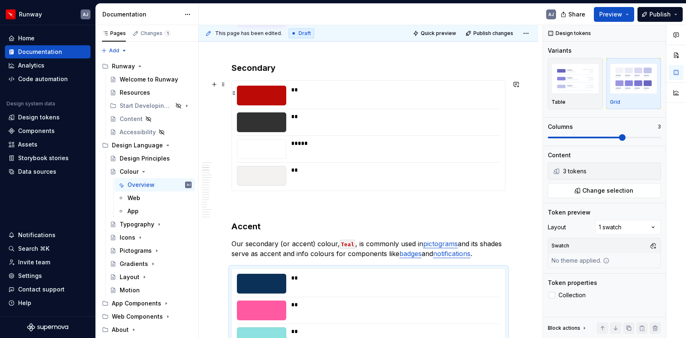
click at [275, 94] on div at bounding box center [261, 96] width 49 height 20
click at [597, 190] on span "Change selection" at bounding box center [607, 190] width 51 height 8
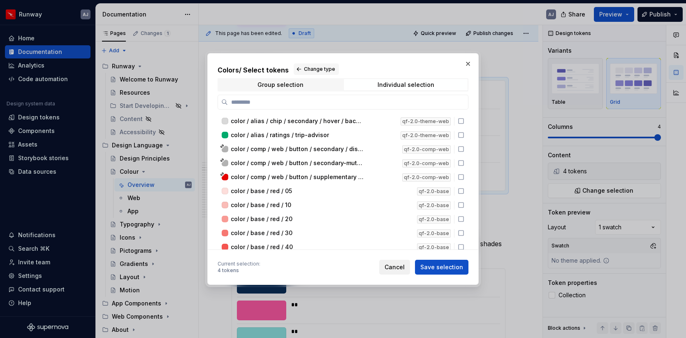
click at [396, 267] on span "Cancel" at bounding box center [395, 267] width 20 height 8
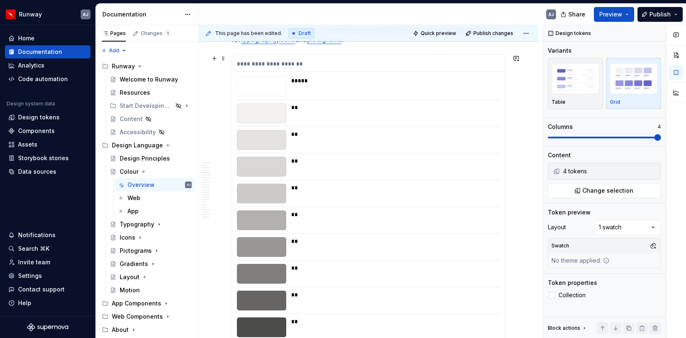
scroll to position [578, 0]
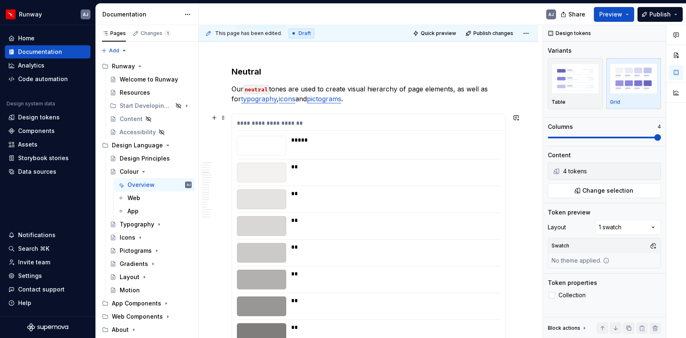
click at [269, 147] on div at bounding box center [261, 146] width 49 height 20
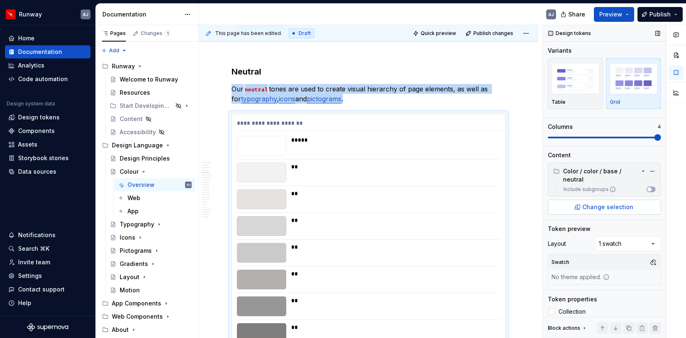
click at [586, 207] on span "Change selection" at bounding box center [607, 207] width 51 height 8
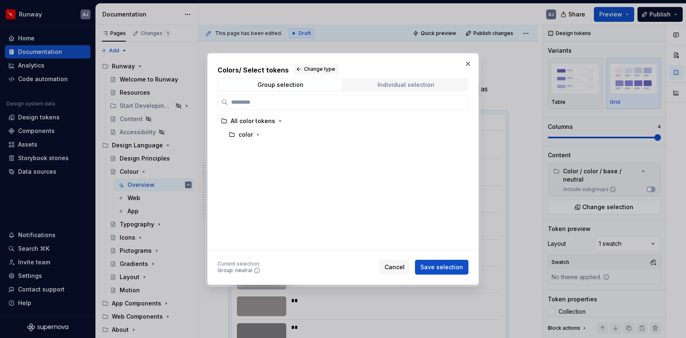
click at [395, 85] on div "Individual selection" at bounding box center [406, 84] width 57 height 7
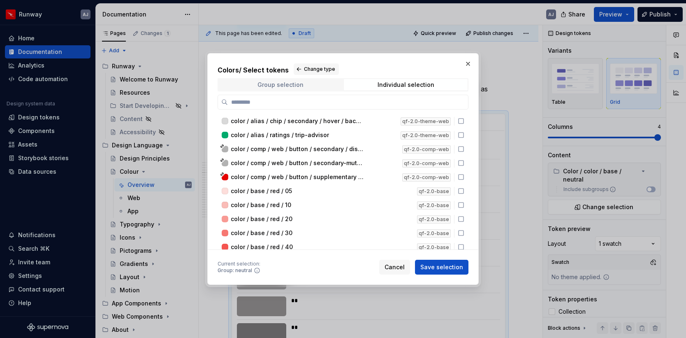
click at [308, 81] on span "Group selection" at bounding box center [280, 85] width 124 height 12
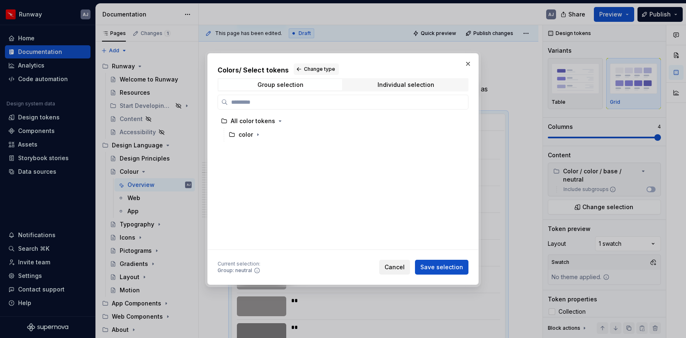
click at [398, 266] on span "Cancel" at bounding box center [395, 267] width 20 height 8
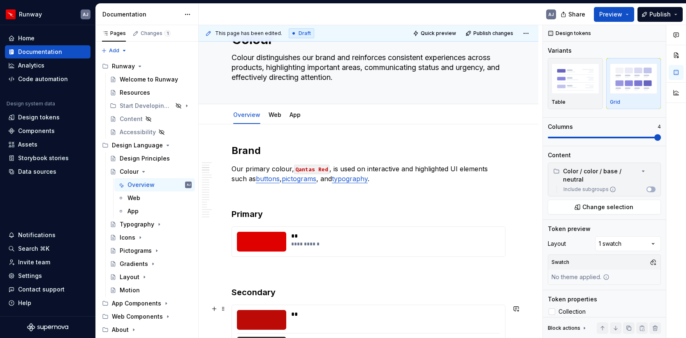
scroll to position [0, 0]
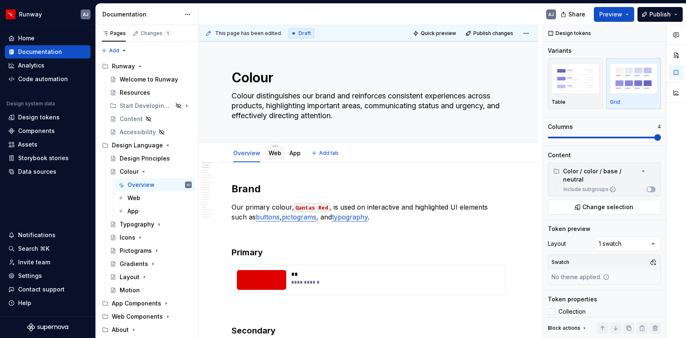
click at [271, 154] on link "Web" at bounding box center [275, 152] width 13 height 7
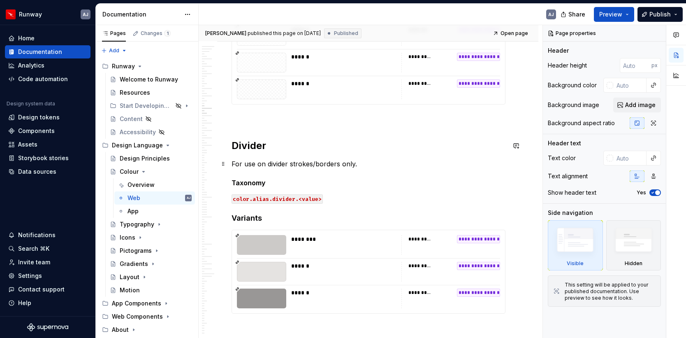
scroll to position [2063, 0]
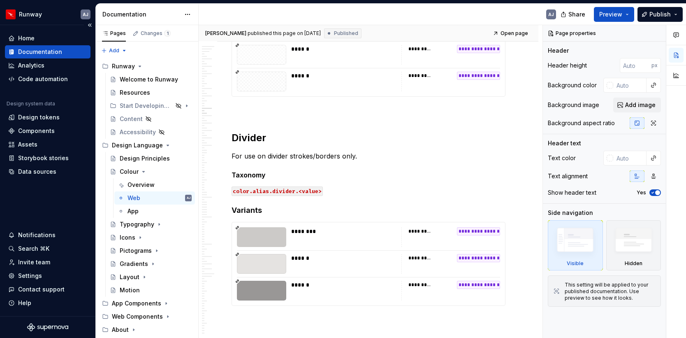
click at [46, 53] on div "Documentation" at bounding box center [40, 52] width 44 height 8
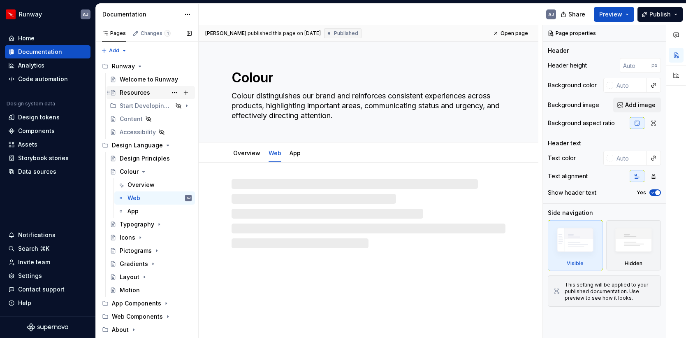
click at [129, 95] on div "Resources" at bounding box center [135, 92] width 30 height 8
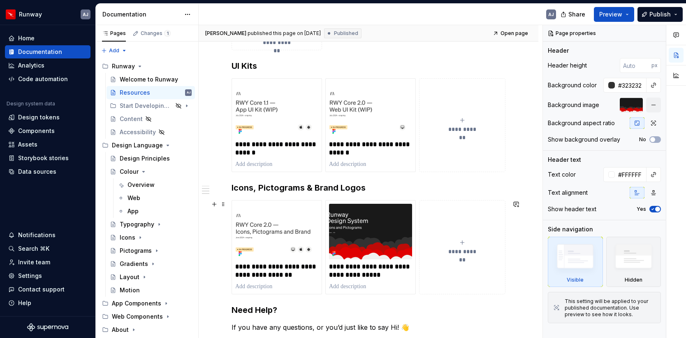
scroll to position [265, 0]
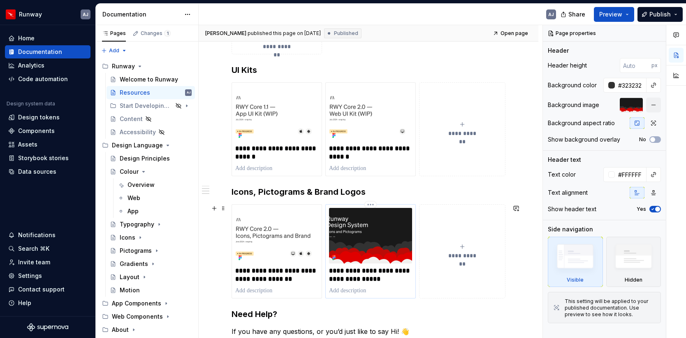
click at [385, 225] on img at bounding box center [370, 236] width 83 height 56
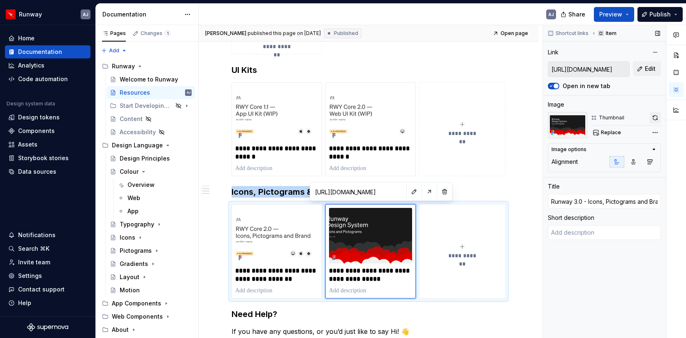
click at [655, 116] on button "button" at bounding box center [655, 118] width 12 height 12
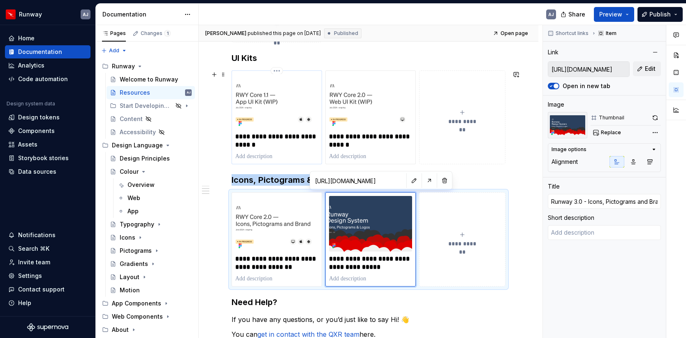
scroll to position [280, 0]
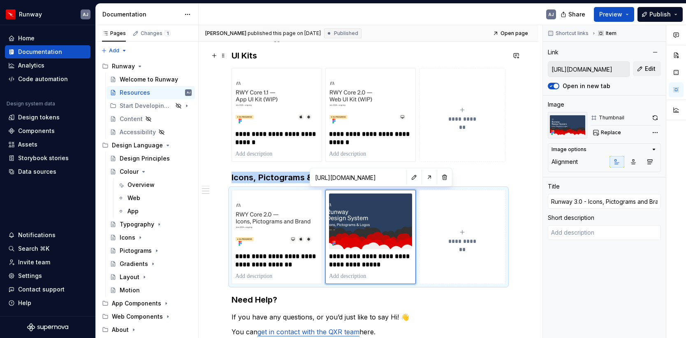
click at [257, 56] on h3 "UI Kits" at bounding box center [369, 56] width 274 height 12
type textarea "*"
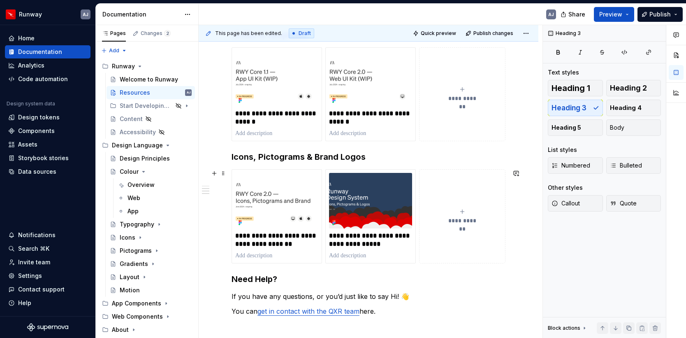
scroll to position [315, 0]
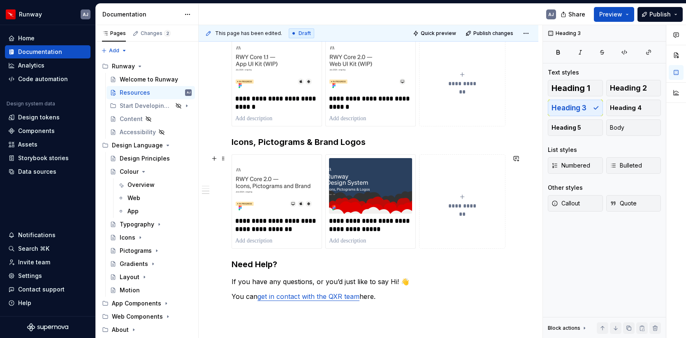
click at [464, 196] on icon "submit" at bounding box center [462, 196] width 7 height 7
type textarea "*"
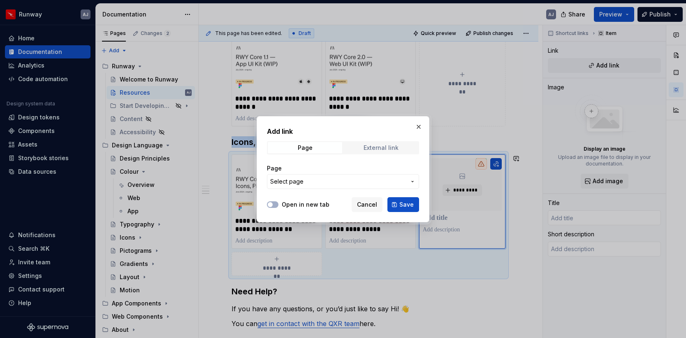
click at [382, 147] on div "External link" at bounding box center [381, 147] width 35 height 7
click at [315, 184] on input "URL" at bounding box center [343, 181] width 152 height 15
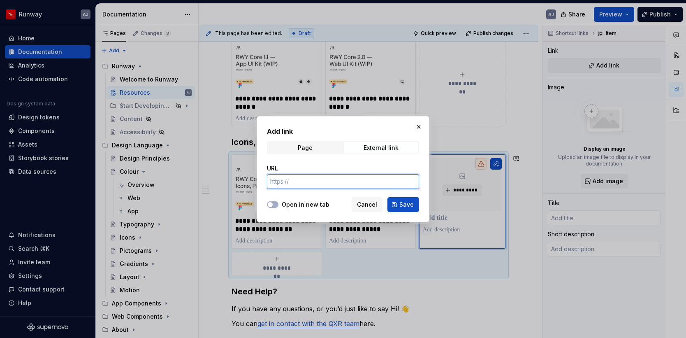
paste input "https://www.figma.com/design/Jpry36iEZYLOwE9gAWBb42/RWY-3.0---Product-Template?…"
type input "https://www.figma.com/design/Jpry36iEZYLOwE9gAWBb42/RWY-3.0---Product-Template?…"
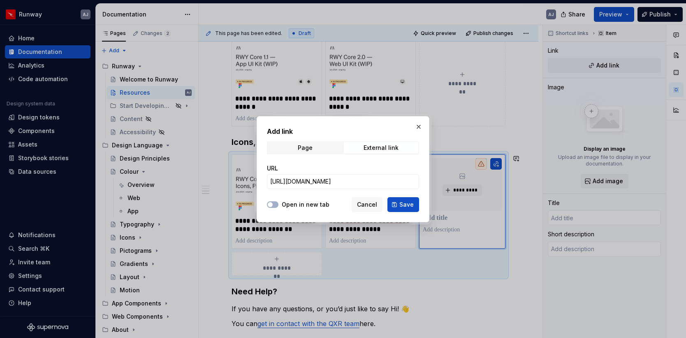
click at [296, 204] on label "Open in new tab" at bounding box center [306, 204] width 48 height 8
click at [278, 204] on button "Open in new tab" at bounding box center [273, 204] width 12 height 7
click at [405, 207] on span "Save" at bounding box center [406, 204] width 14 height 8
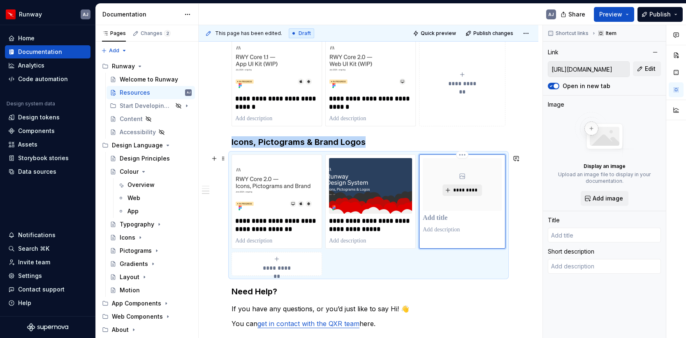
click at [468, 192] on span "*********" at bounding box center [465, 190] width 25 height 7
type textarea "*"
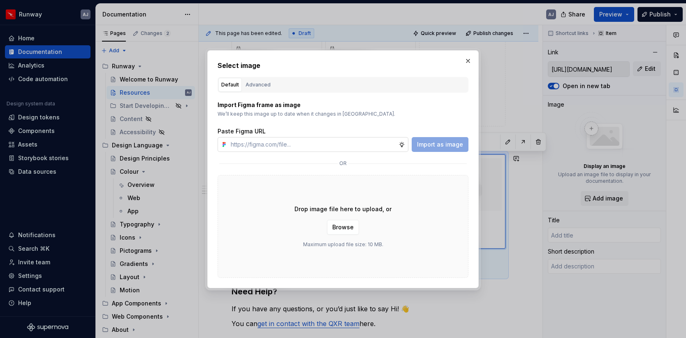
click at [338, 147] on input "text" at bounding box center [312, 144] width 171 height 15
type input "https://www.figma.com/design/Jpry36iEZYLOwE9gAWBb42/RWY-3.0---Product-Template?…"
click at [443, 146] on span "Import as image" at bounding box center [440, 144] width 46 height 8
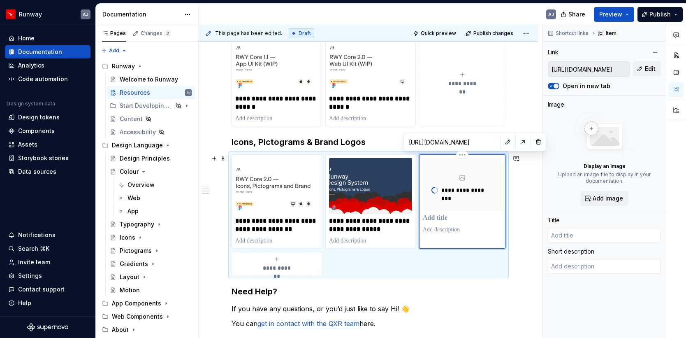
click at [438, 222] on p at bounding box center [462, 218] width 79 height 8
type textarea "*"
type input "R"
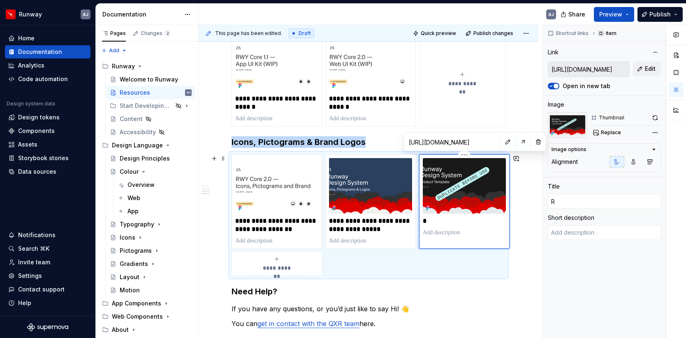
click at [435, 222] on p "*" at bounding box center [464, 221] width 83 height 8
type textarea "*"
type input "Ru"
type textarea "*"
type input "Run"
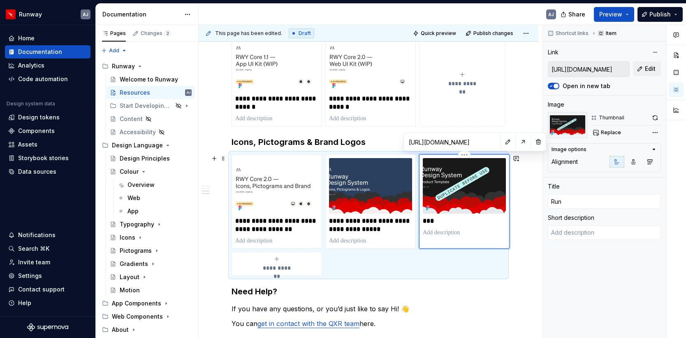
type textarea "*"
type input "Runw"
type textarea "*"
type input "Runwa"
type textarea "*"
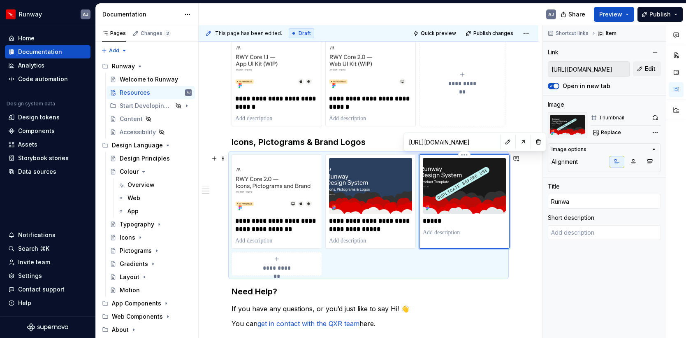
type input "Runway"
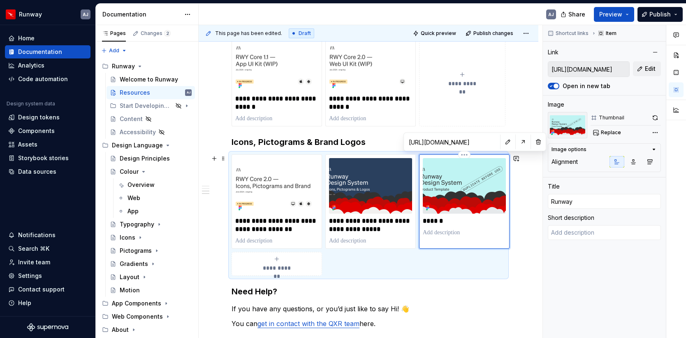
type textarea "*"
type input "Runway"
type textarea "*"
type input "Runway 3"
type textarea "*"
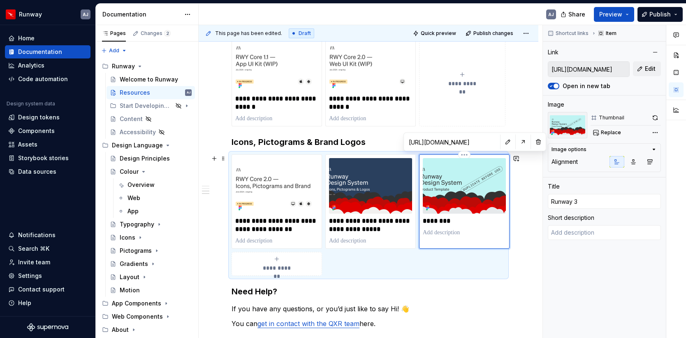
type input "Runway 3."
type textarea "*"
type input "Runway 3.0"
type textarea "*"
type input "Runway 3.0"
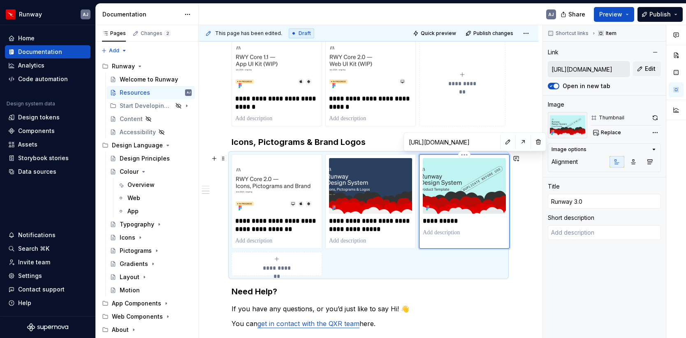
type textarea "*"
type input "Runway 3.0 -"
type textarea "*"
type input "Runway 3.0 -"
type textarea "*"
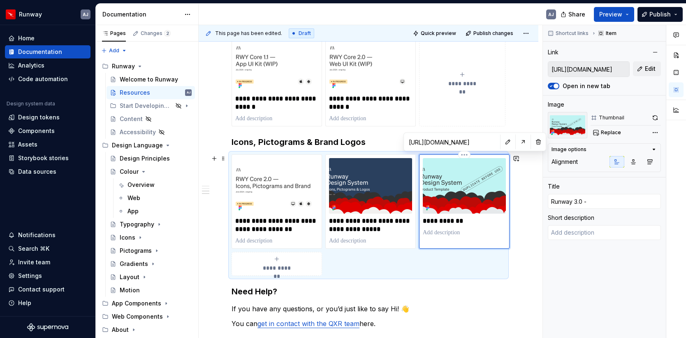
type input "Runway 3.0 - P"
type textarea "*"
type input "Runway 3.0 - Pr"
type textarea "*"
type input "Runway 3.0 - Pro"
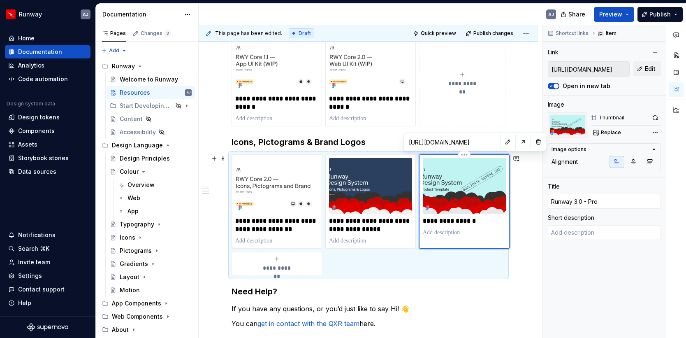
type textarea "*"
type input "Runway 3.0 - Prod"
type textarea "*"
type input "Runway 3.0 - Produ"
type textarea "*"
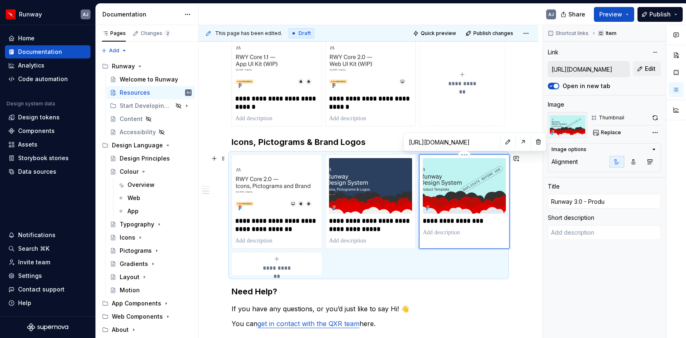
type input "Runway 3.0 - Produc"
type textarea "*"
type input "Runway 3.0 - Product"
type textarea "*"
type input "Runway 3.0 - Product"
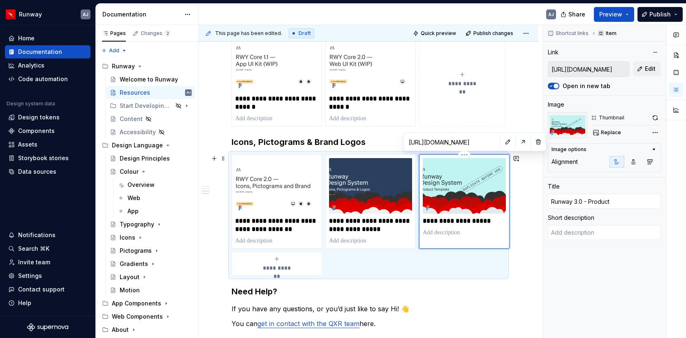
type textarea "*"
type input "Runway 3.0 - Product T"
type textarea "*"
type input "Runway 3.0 - Product Te"
type textarea "*"
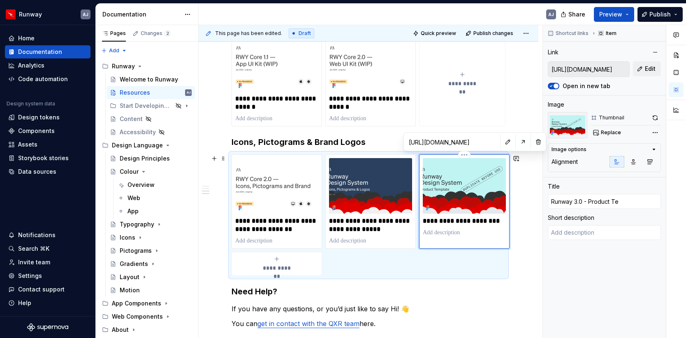
type input "Runway 3.0 - Product Tem"
type textarea "*"
type input "Runway 3.0 - Product Temp"
type textarea "*"
type input "Runway 3.0 - Product Templ"
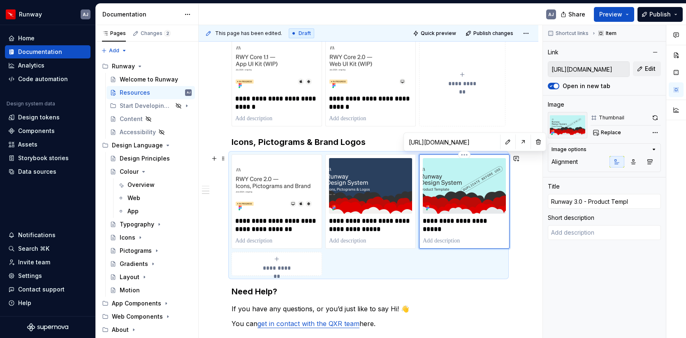
type textarea "*"
type input "Runway 3.0 - Product Templa"
type textarea "*"
type input "Runway 3.0 - Product Templat"
type textarea "*"
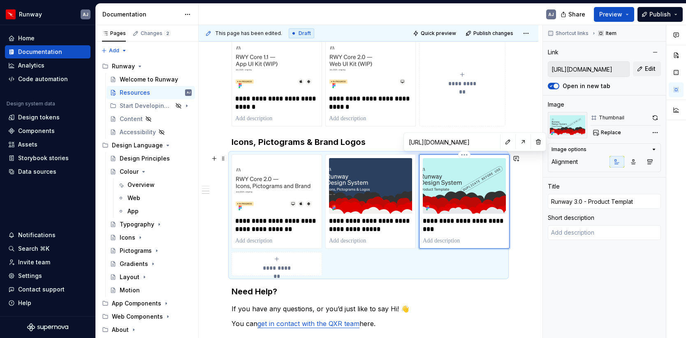
type input "Runway 3.0 - Product Template"
click at [507, 30] on span "Publish changes" at bounding box center [493, 33] width 40 height 7
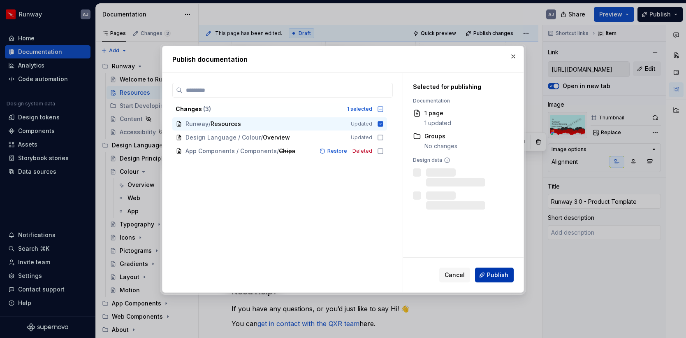
click at [494, 276] on span "Publish" at bounding box center [497, 275] width 21 height 8
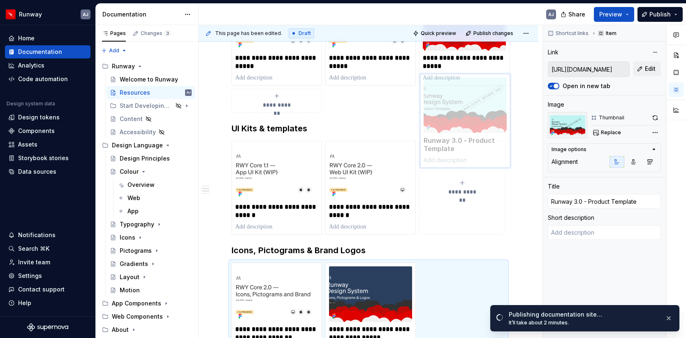
scroll to position [206, 0]
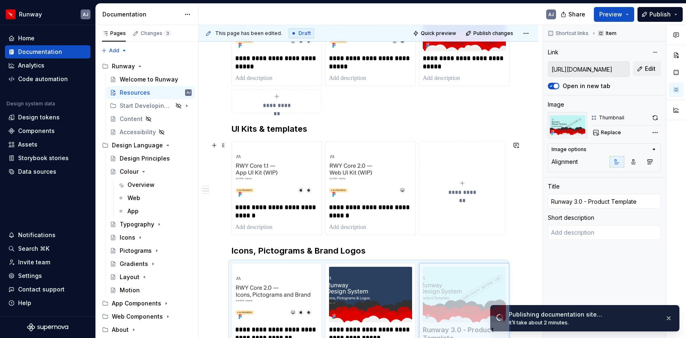
drag, startPoint x: 473, startPoint y: 182, endPoint x: 471, endPoint y: 166, distance: 15.8
click at [471, 166] on body "Runway AJ Home Documentation Analytics Code automation Design system data Desig…" at bounding box center [343, 169] width 686 height 338
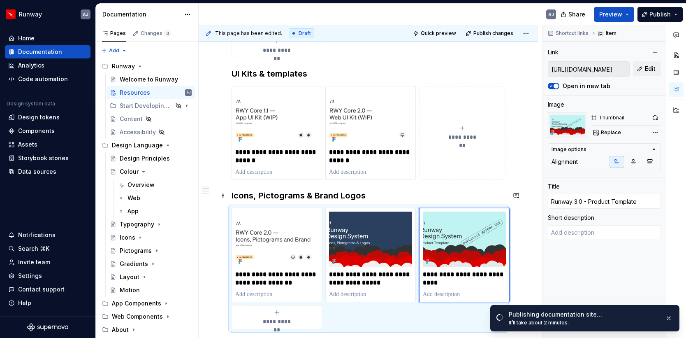
scroll to position [278, 0]
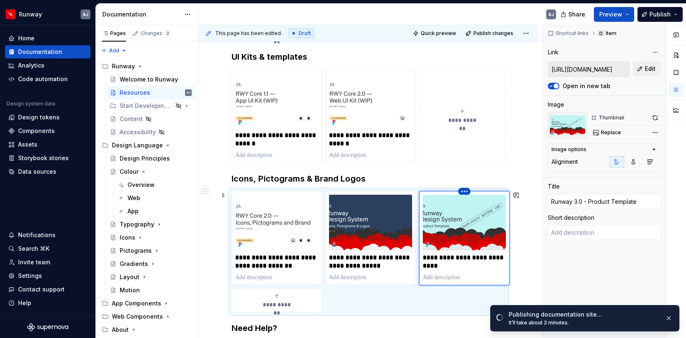
click at [460, 193] on html "Runway AJ Home Documentation Analytics Code automation Design system data Desig…" at bounding box center [343, 169] width 686 height 338
click at [491, 205] on div "Delete item" at bounding box center [499, 206] width 53 height 8
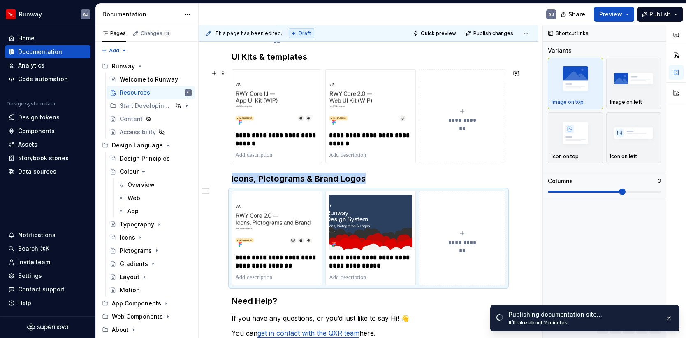
click at [463, 109] on icon "submit" at bounding box center [462, 111] width 7 height 7
type textarea "*"
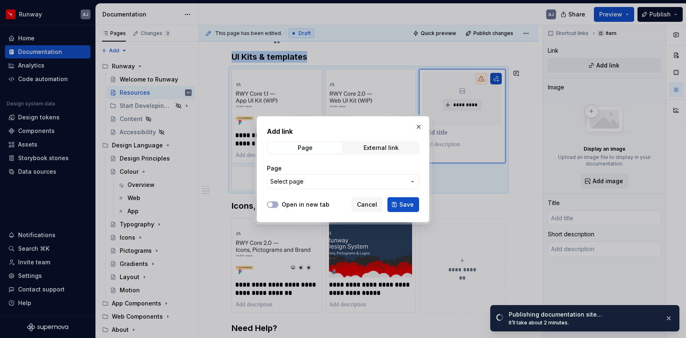
click at [318, 181] on span "Select page" at bounding box center [338, 181] width 136 height 8
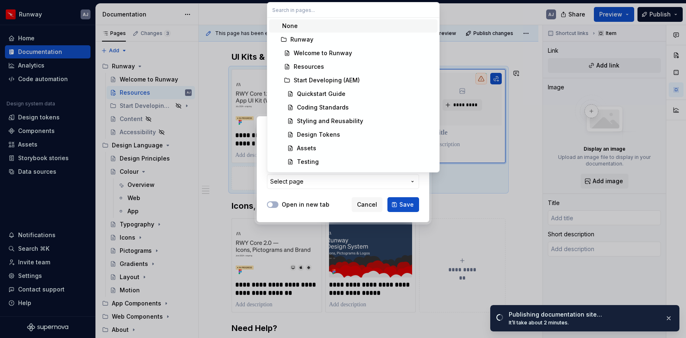
click at [318, 181] on div "Add link Page External link Page Select page Open in new tab Cancel Save" at bounding box center [343, 169] width 686 height 338
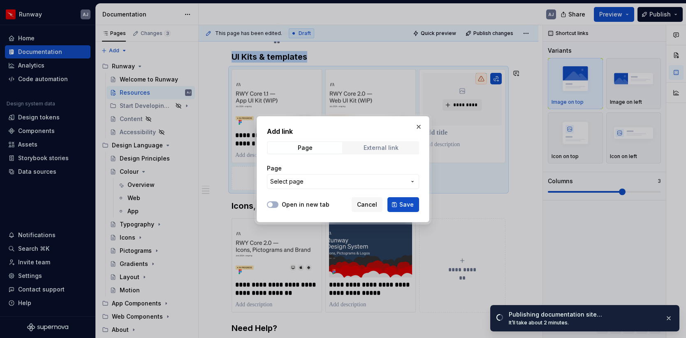
click at [361, 144] on span "External link" at bounding box center [381, 148] width 74 height 12
click at [316, 185] on input "URL" at bounding box center [343, 181] width 152 height 15
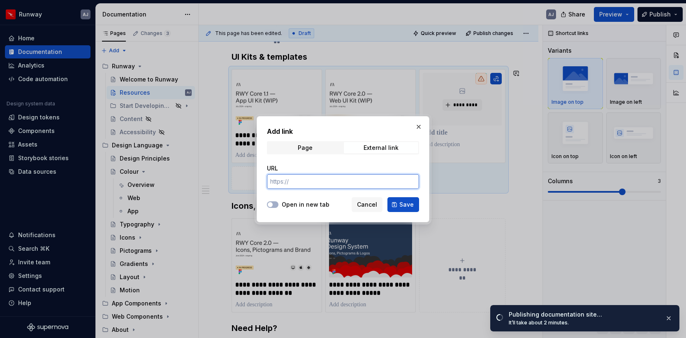
paste input "https://www.figma.com/design/Jpry36iEZYLOwE9gAWBb42/RWY-3.0---Product-Template?…"
type input "https://www.figma.com/design/Jpry36iEZYLOwE9gAWBb42/RWY-3.0---Product-Template?…"
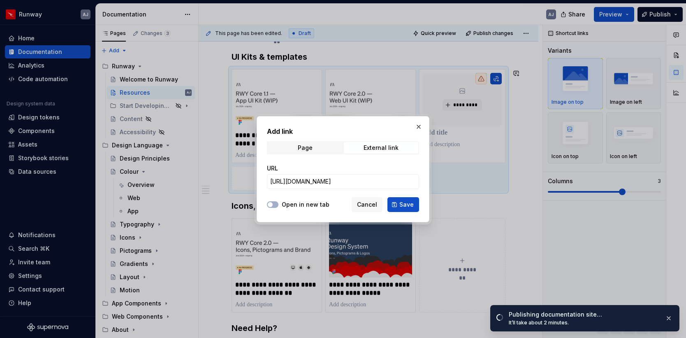
click at [286, 203] on label "Open in new tab" at bounding box center [306, 204] width 48 height 8
click at [278, 203] on button "Open in new tab" at bounding box center [273, 204] width 12 height 7
click at [399, 206] on button "Save" at bounding box center [403, 204] width 32 height 15
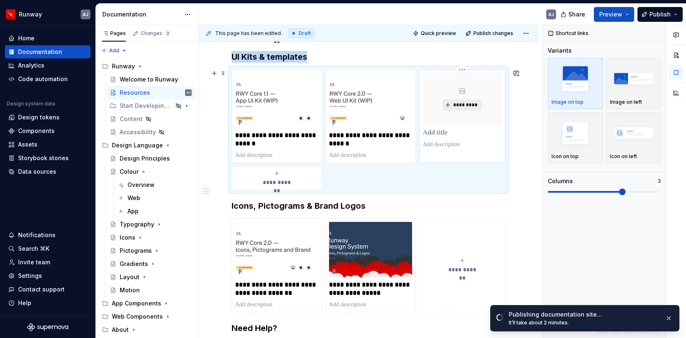
click at [464, 106] on span "*********" at bounding box center [465, 105] width 25 height 7
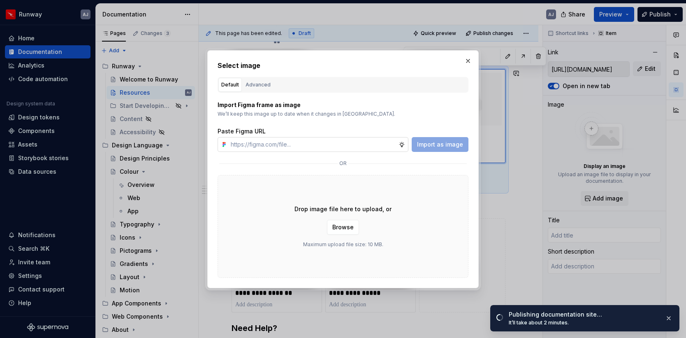
type textarea "*"
click at [344, 144] on input "text" at bounding box center [312, 144] width 171 height 15
type input "https://www.figma.com/design/Jpry36iEZYLOwE9gAWBb42/RWY-3.0---Product-Template?…"
click at [447, 146] on span "Import as image" at bounding box center [440, 144] width 46 height 8
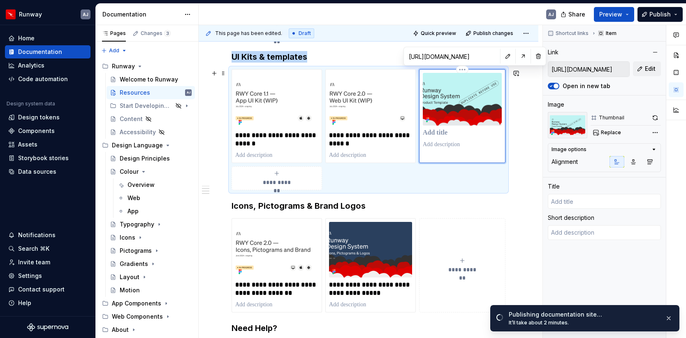
click at [444, 137] on p at bounding box center [462, 133] width 79 height 8
type textarea "*"
type input "R"
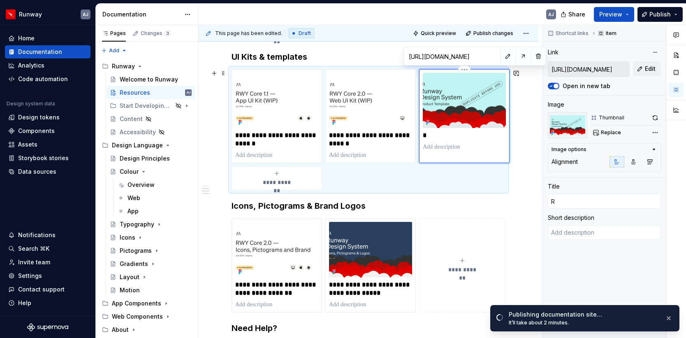
type textarea "*"
type input "Ru"
type textarea "*"
type input "Run"
type textarea "*"
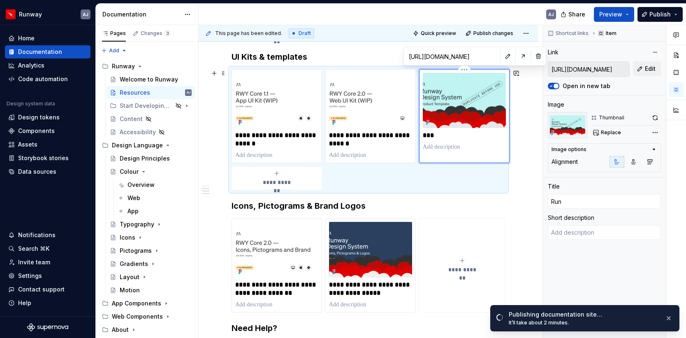
type input "Runw"
type textarea "*"
type input "Runwa"
type textarea "*"
type input "Runway"
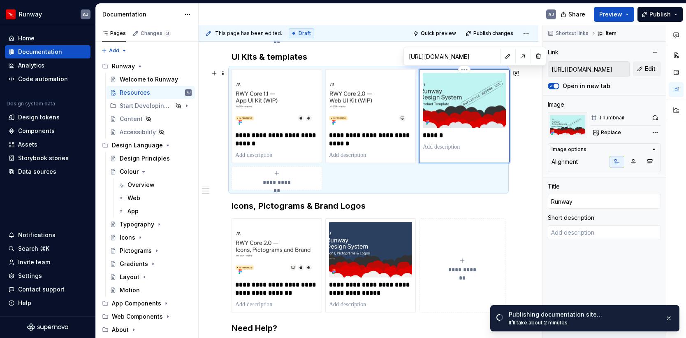
type textarea "*"
type input "Runway"
type textarea "*"
type input "Runway 3"
type textarea "*"
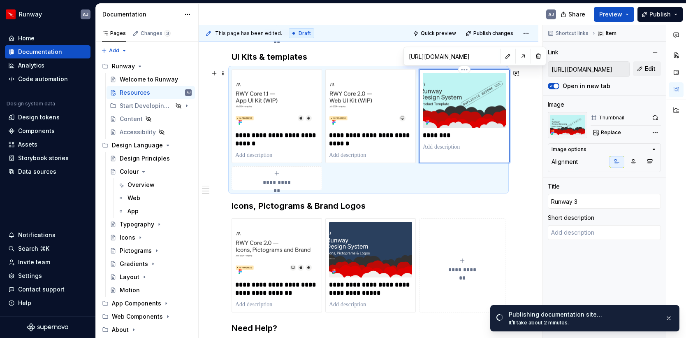
type input "Runway 3."
type textarea "*"
type input "Runway 3.0"
type textarea "*"
type input "Runway 3.0"
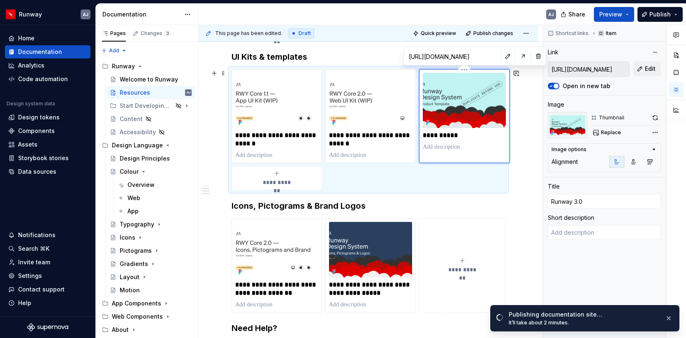
type textarea "*"
type input "Runway 3.0 -"
type textarea "*"
type input "Runway 3.0 -"
type textarea "*"
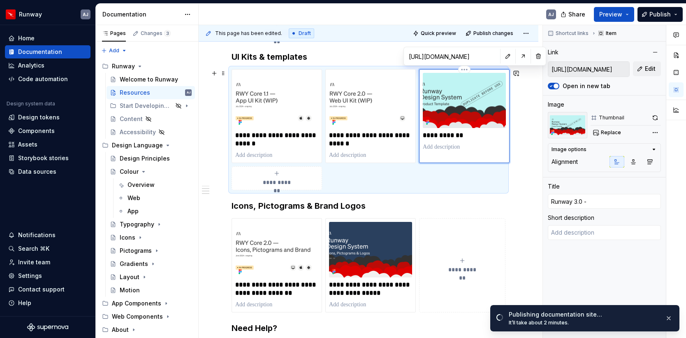
type input "Runway 3.0 - P"
type textarea "*"
type input "Runway 3.0 - Pr"
type textarea "*"
type input "Runway 3.0 - Pro"
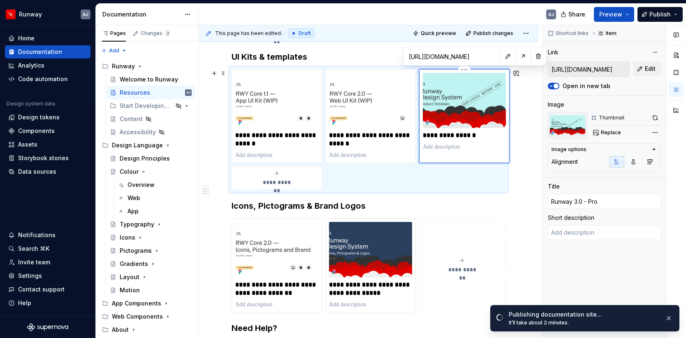
type textarea "*"
type input "Runway 3.0 - Prod"
type textarea "*"
type input "Runway 3.0 - Produ"
type textarea "*"
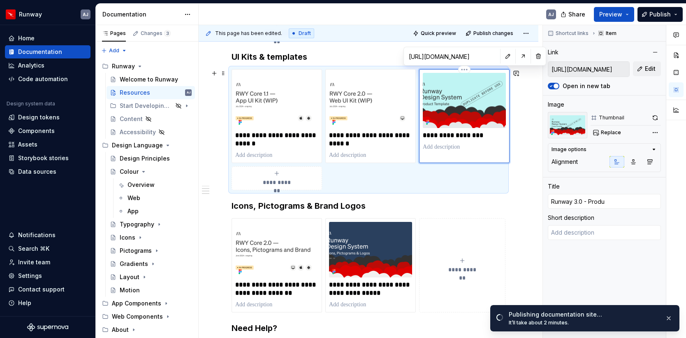
type input "Runway 3.0 - Produc"
type textarea "*"
type input "Runway 3.0 - Product"
type textarea "*"
type input "Runway 3.0 - Product"
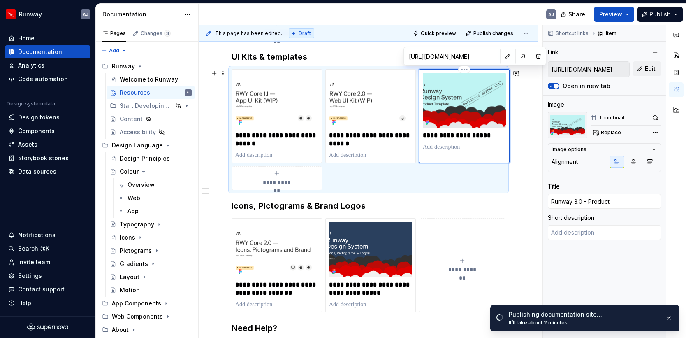
type textarea "*"
type input "Runway 3.0 - Product T"
type textarea "*"
type input "Runway 3.0 - Product Te"
type textarea "*"
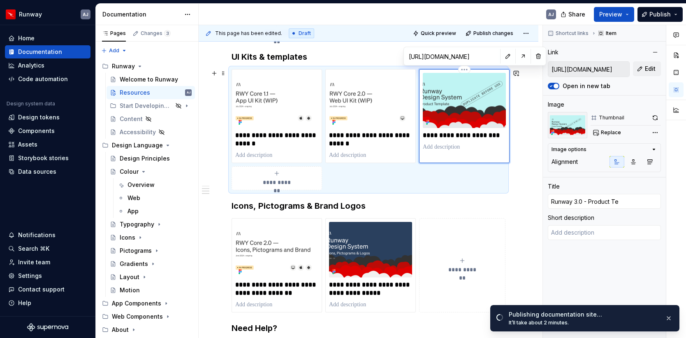
type input "Runway 3.0 - Product Tem"
type textarea "*"
type input "Runway 3.0 - Product Temp"
type textarea "*"
type input "Runway 3.0 - Product Templ"
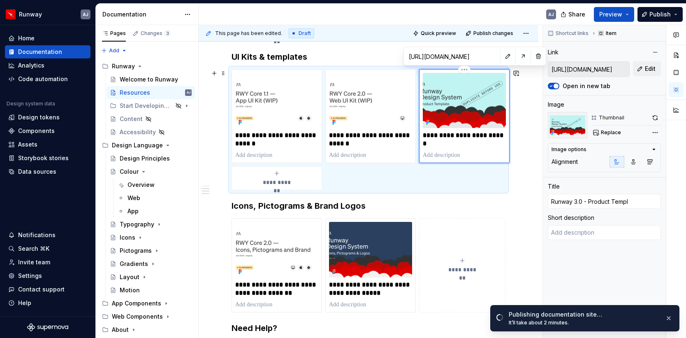
type textarea "*"
type input "Runway 3.0 - Product Templa"
type textarea "*"
type input "Runway 3.0 - Product Templat"
type textarea "*"
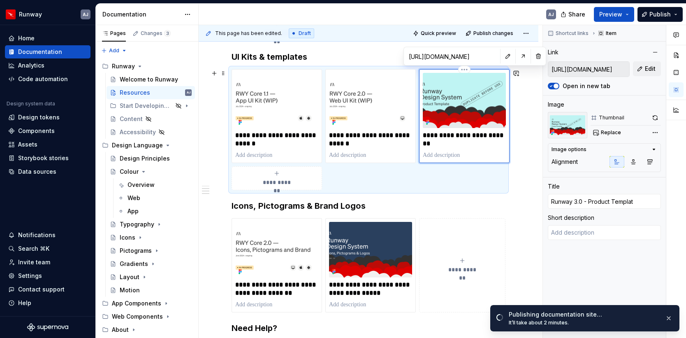
type input "Runway 3.0 - Product Template"
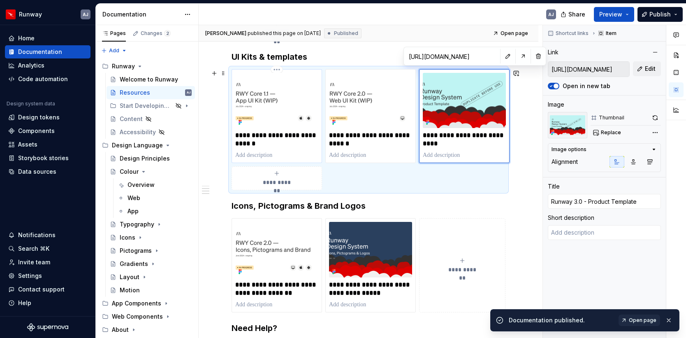
click at [285, 138] on p "**********" at bounding box center [276, 139] width 83 height 16
type textarea "*"
type input "https://www.figma.com/design/c8ndj7WflUxdCSSZe4ATrz/RWY-Core-1.1-%E2%80%94-App-…"
type input "RWY Core 1.1 - App UI Kit (WIP)"
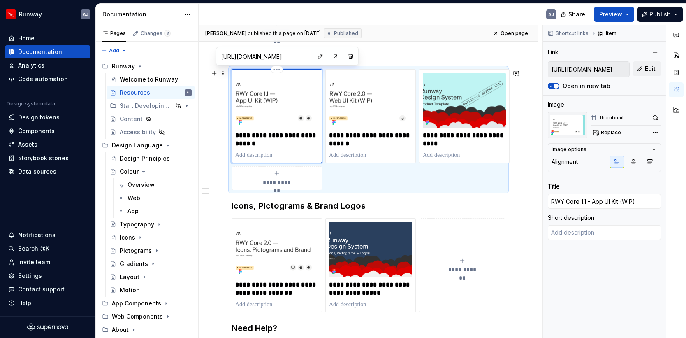
click at [284, 134] on p "**********" at bounding box center [276, 139] width 83 height 16
click at [449, 49] on div "**********" at bounding box center [369, 141] width 274 height 478
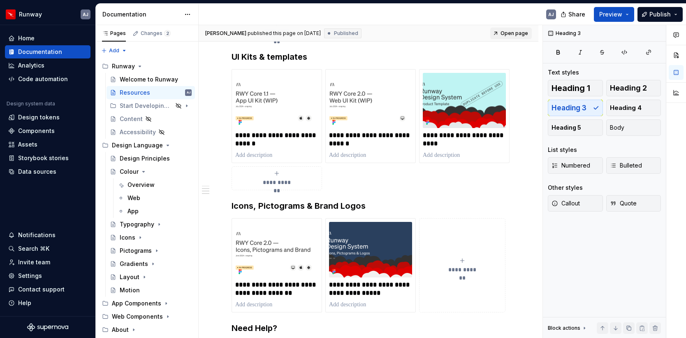
click at [507, 32] on span "Open page" at bounding box center [515, 33] width 28 height 7
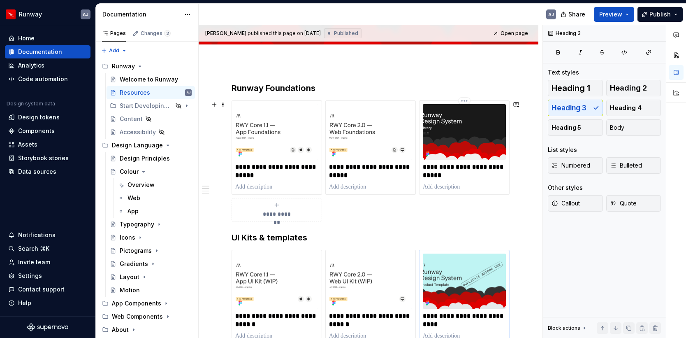
scroll to position [108, 0]
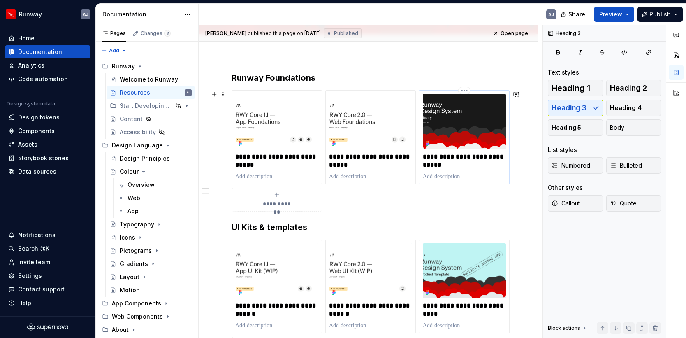
click at [439, 162] on p "**********" at bounding box center [464, 161] width 83 height 16
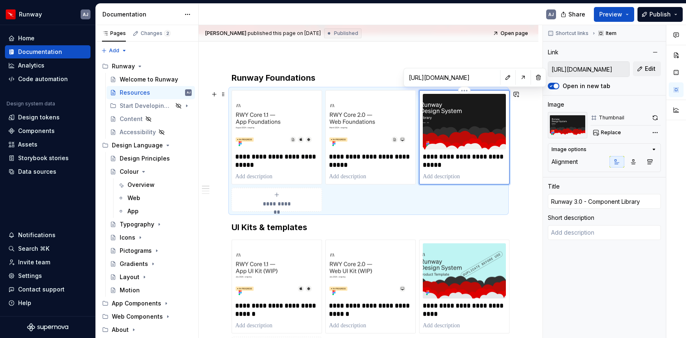
click at [477, 156] on p "**********" at bounding box center [464, 161] width 83 height 16
click at [433, 163] on p "**********" at bounding box center [464, 161] width 83 height 16
click at [479, 155] on p "**********" at bounding box center [464, 161] width 83 height 16
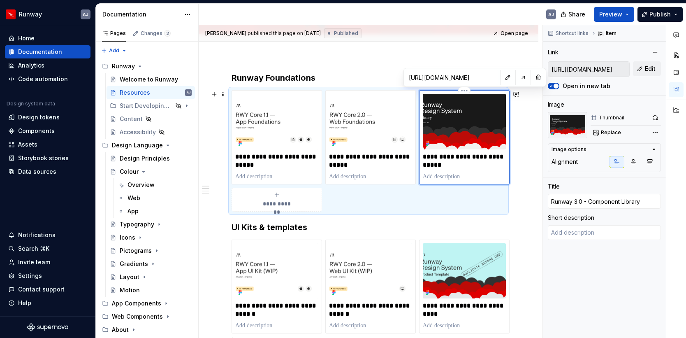
click at [479, 155] on p "**********" at bounding box center [464, 161] width 83 height 16
type textarea "*"
type input "Runway 3.0 - Library"
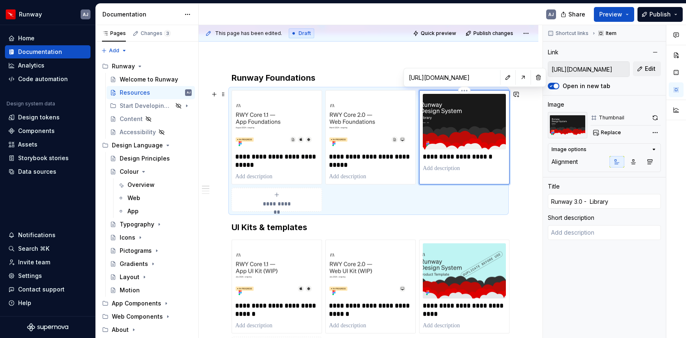
type textarea "*"
type input "Runway 3.0 - Library"
click at [489, 35] on span "Publish changes" at bounding box center [493, 33] width 40 height 7
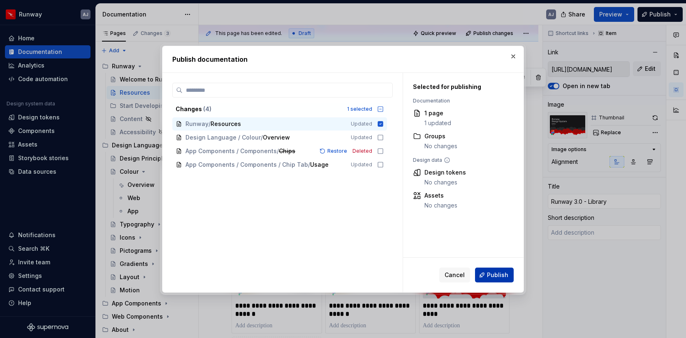
click at [493, 274] on span "Publish" at bounding box center [497, 275] width 21 height 8
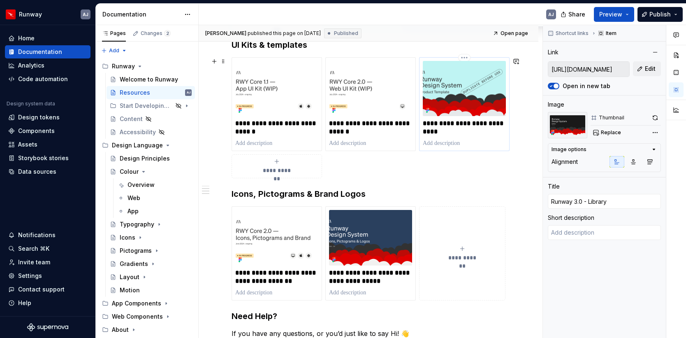
scroll to position [294, 0]
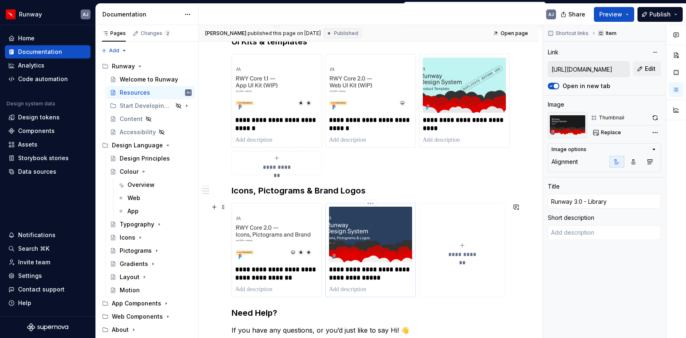
click at [387, 225] on img at bounding box center [370, 234] width 83 height 56
type textarea "*"
type input "https://www.figma.com/design/ShdYpphPOKRABCB5YM3N0h/RWY-3.0-%E2%80%94-Icons--Pi…"
type input "Runway 3.0 - Icons, Pictograms and Brand"
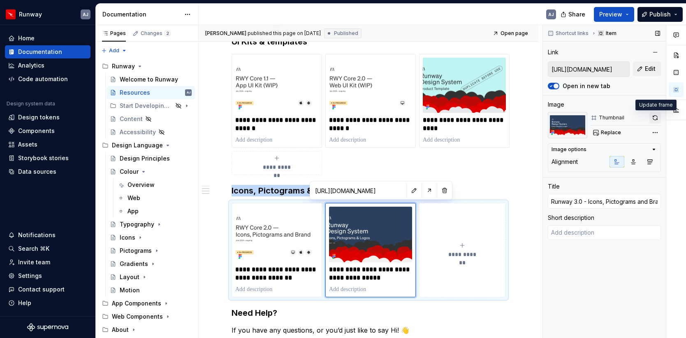
click at [658, 116] on button "button" at bounding box center [655, 118] width 12 height 12
click at [517, 34] on span "Open page" at bounding box center [515, 33] width 28 height 7
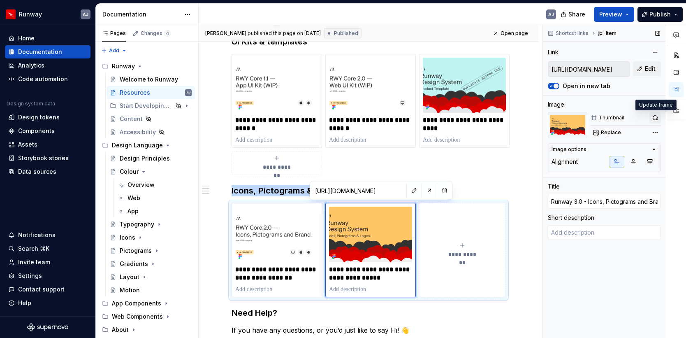
click at [654, 116] on button "button" at bounding box center [655, 118] width 12 height 12
click at [512, 32] on span "Open page" at bounding box center [515, 33] width 28 height 7
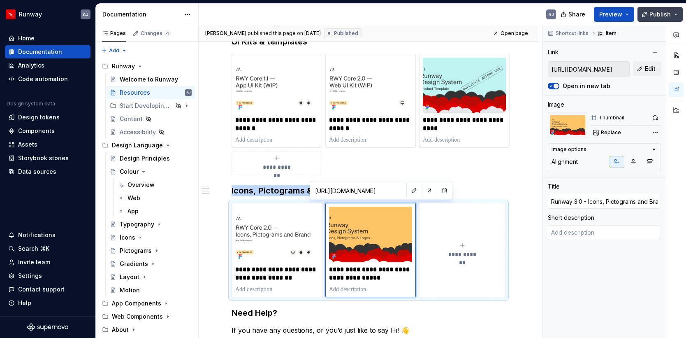
click at [658, 15] on span "Publish" at bounding box center [659, 14] width 21 height 8
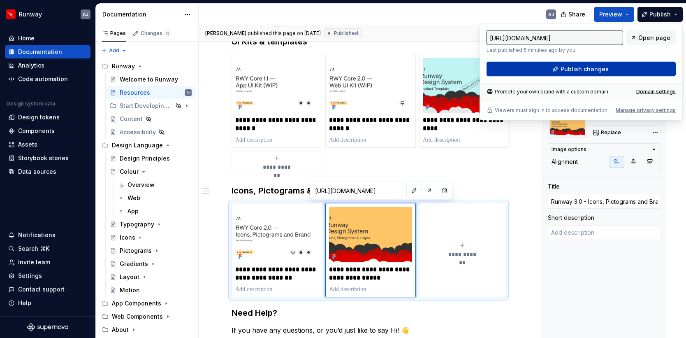
click at [598, 67] on span "Publish changes" at bounding box center [585, 69] width 48 height 8
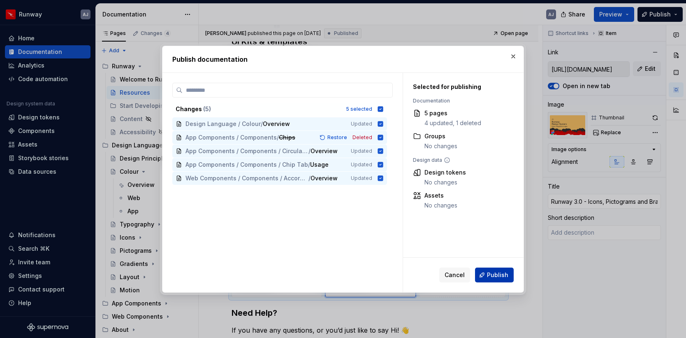
click at [491, 276] on span "Publish" at bounding box center [497, 275] width 21 height 8
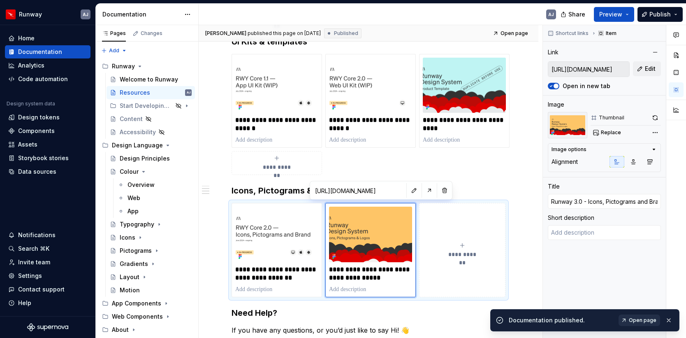
click at [644, 319] on span "Open page" at bounding box center [643, 320] width 28 height 7
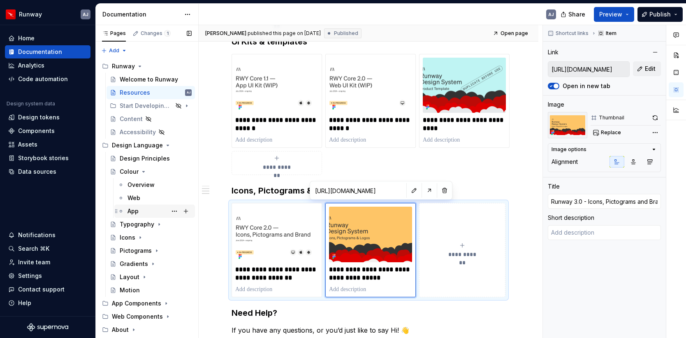
scroll to position [36, 0]
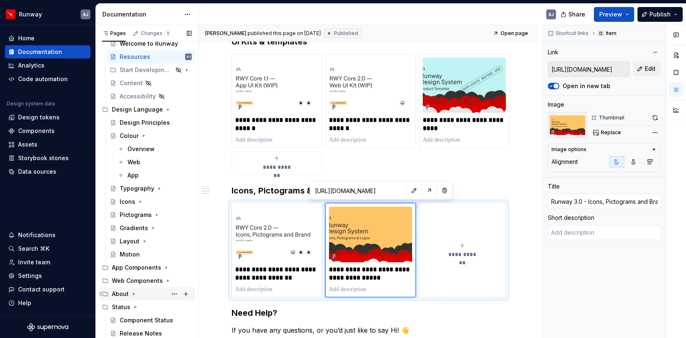
click at [132, 294] on icon "Page tree" at bounding box center [133, 293] width 7 height 7
click at [141, 319] on div "Get in touch" at bounding box center [137, 320] width 35 height 8
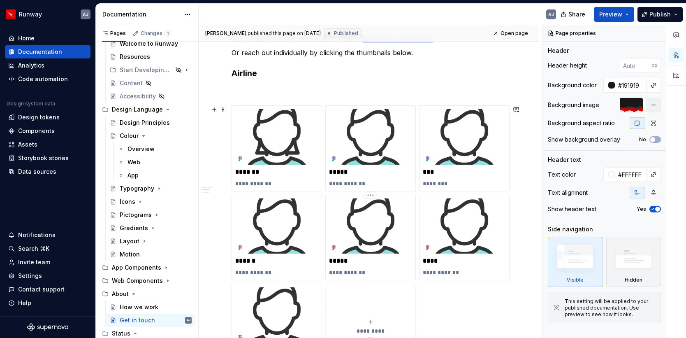
scroll to position [160, 0]
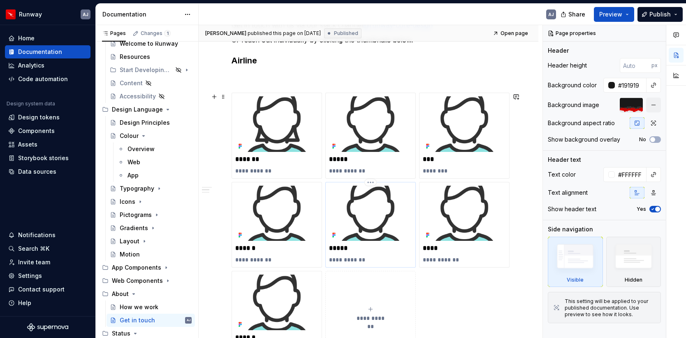
click at [364, 260] on p "**********" at bounding box center [370, 259] width 83 height 8
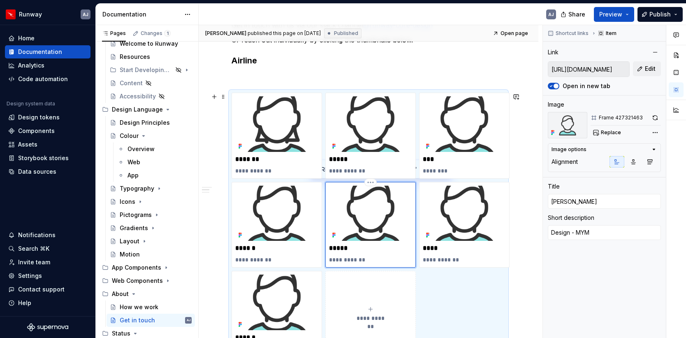
click at [367, 261] on p "**********" at bounding box center [370, 259] width 83 height 8
type textarea "*"
type textarea "Design - MY"
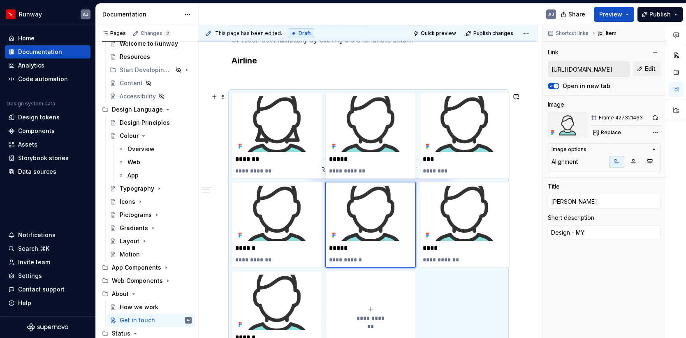
type textarea "*"
type textarea "Design - MYB"
click at [492, 33] on span "Publish changes" at bounding box center [493, 33] width 40 height 7
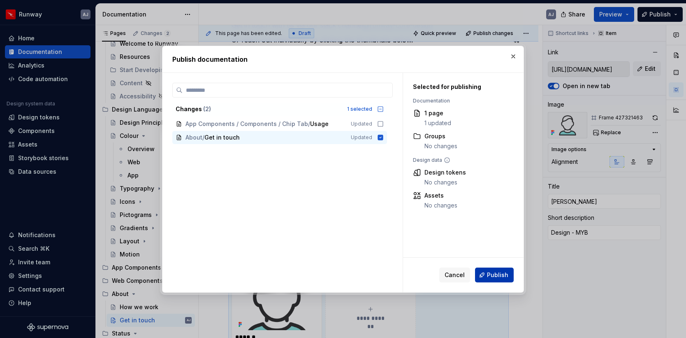
click at [498, 273] on span "Publish" at bounding box center [497, 275] width 21 height 8
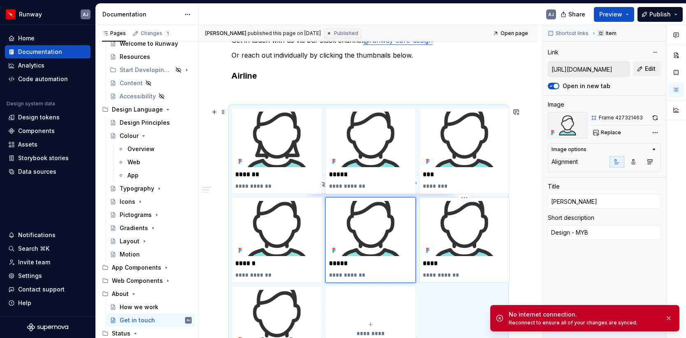
scroll to position [0, 0]
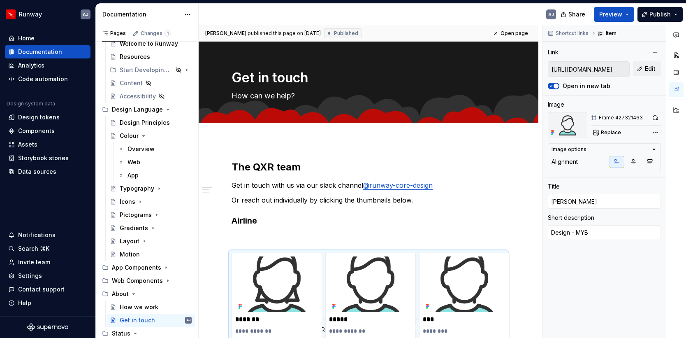
type textarea "*"
